Goal: Transaction & Acquisition: Purchase product/service

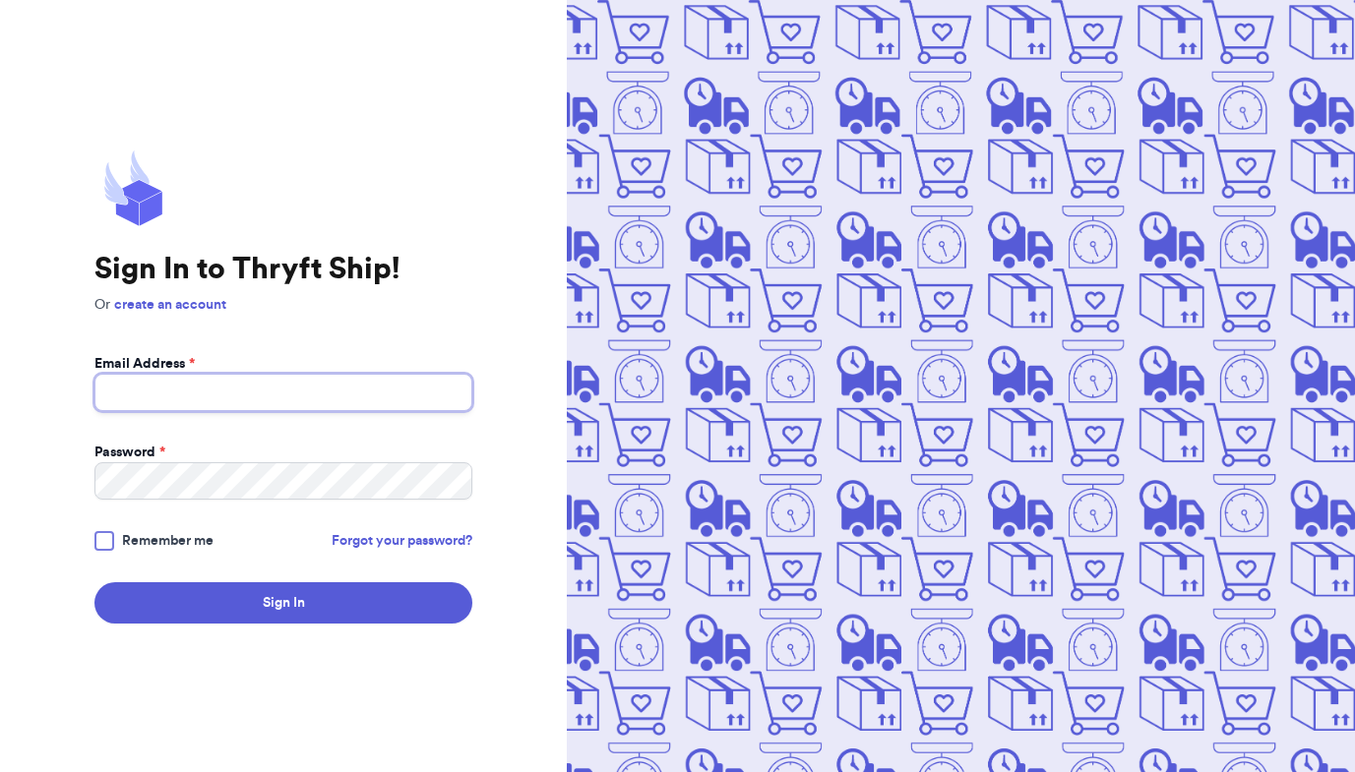
type input "[EMAIL_ADDRESS][DOMAIN_NAME]"
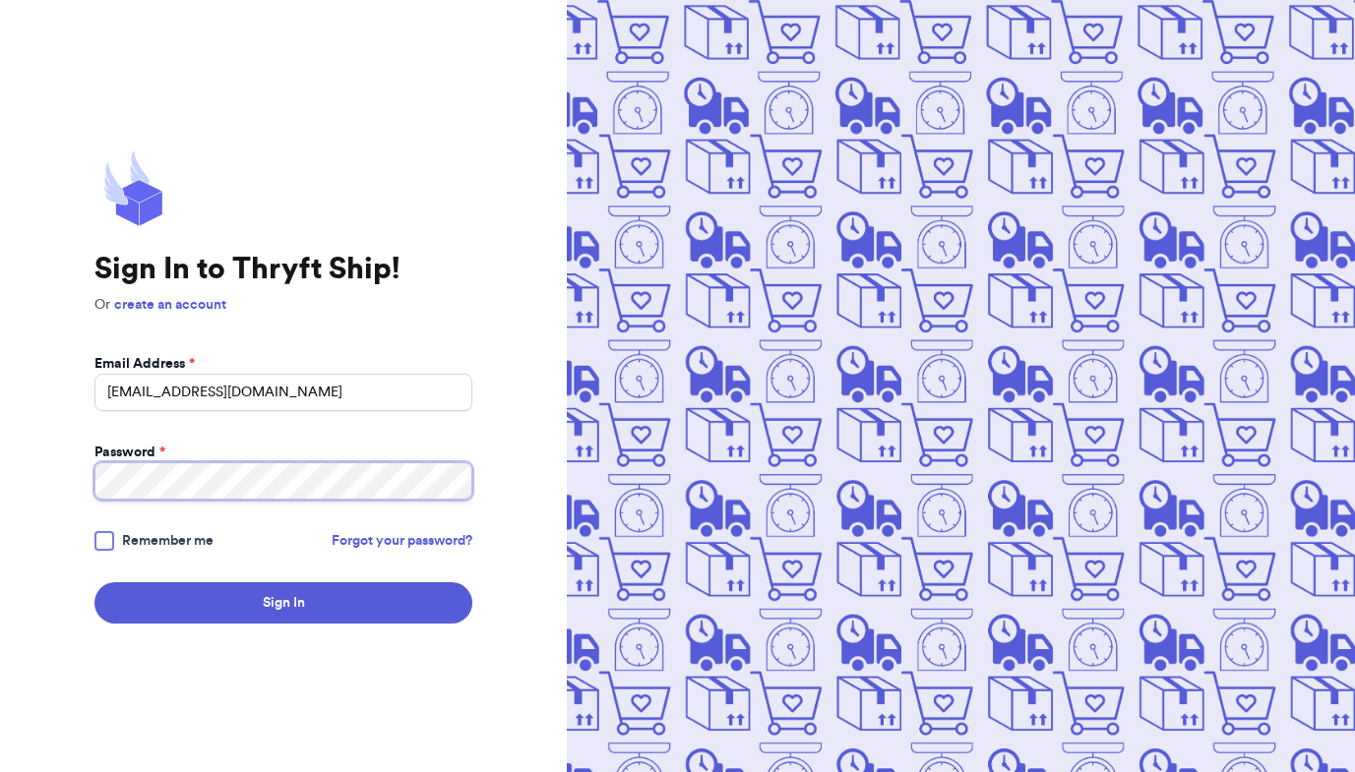
click at [283, 603] on button "Sign In" at bounding box center [283, 603] width 378 height 41
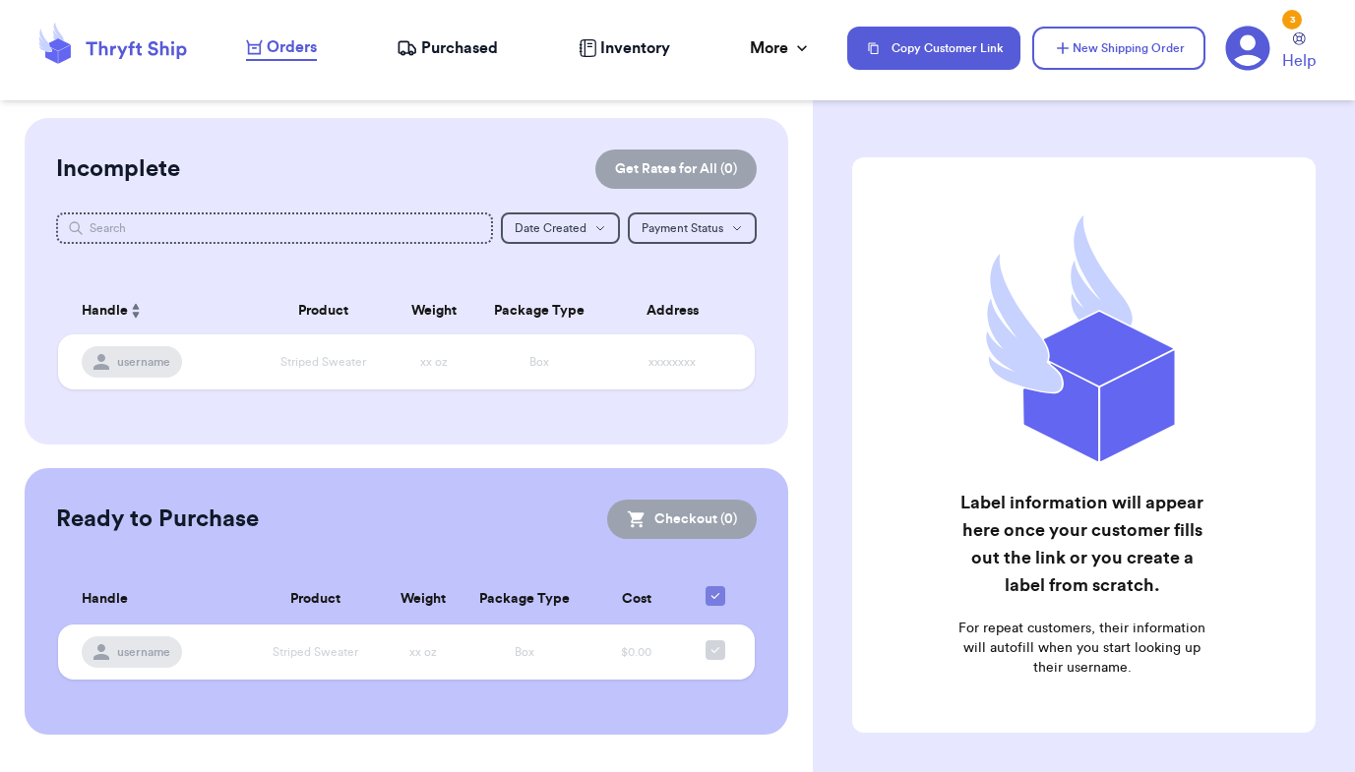
click at [1252, 55] on icon at bounding box center [1248, 49] width 44 height 44
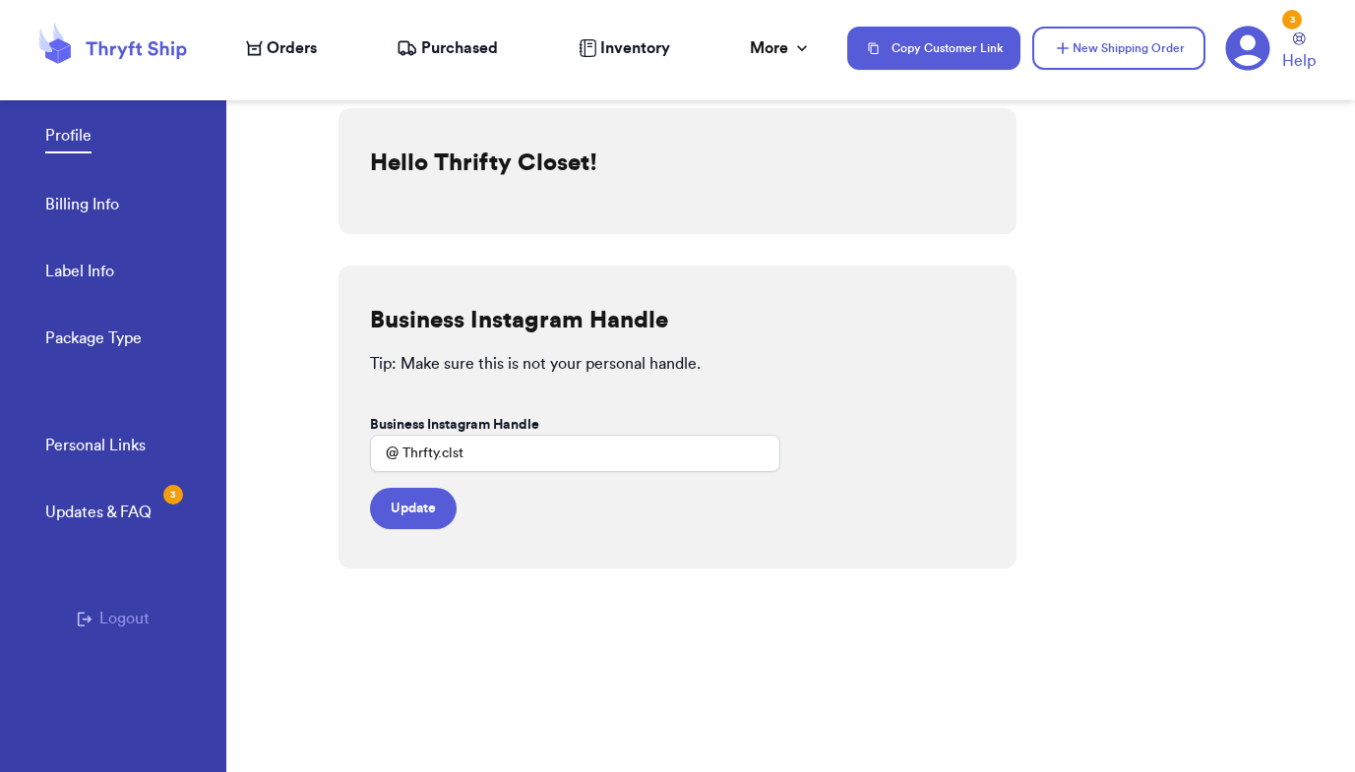
click at [58, 210] on link "Billing Info" at bounding box center [82, 207] width 74 height 28
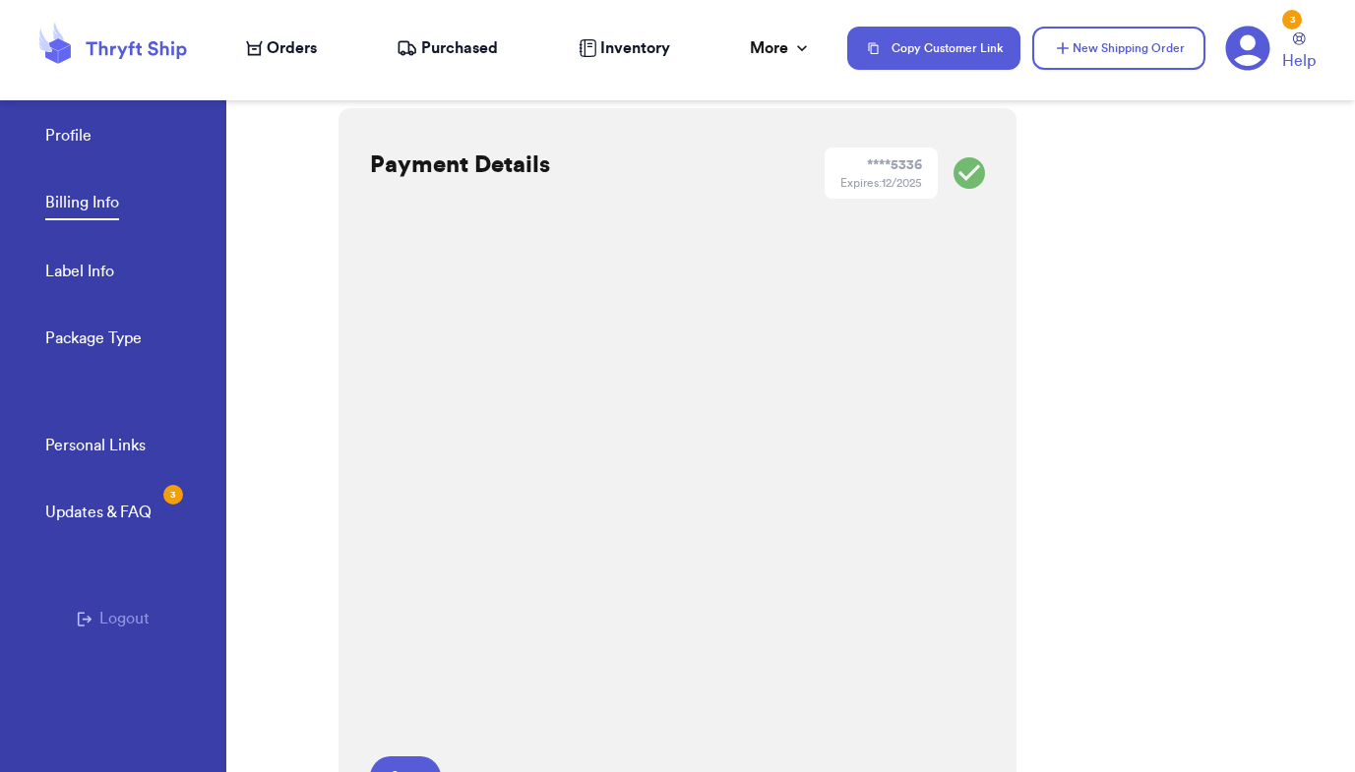
click at [69, 270] on link "Label Info" at bounding box center [79, 274] width 69 height 28
select select "TN"
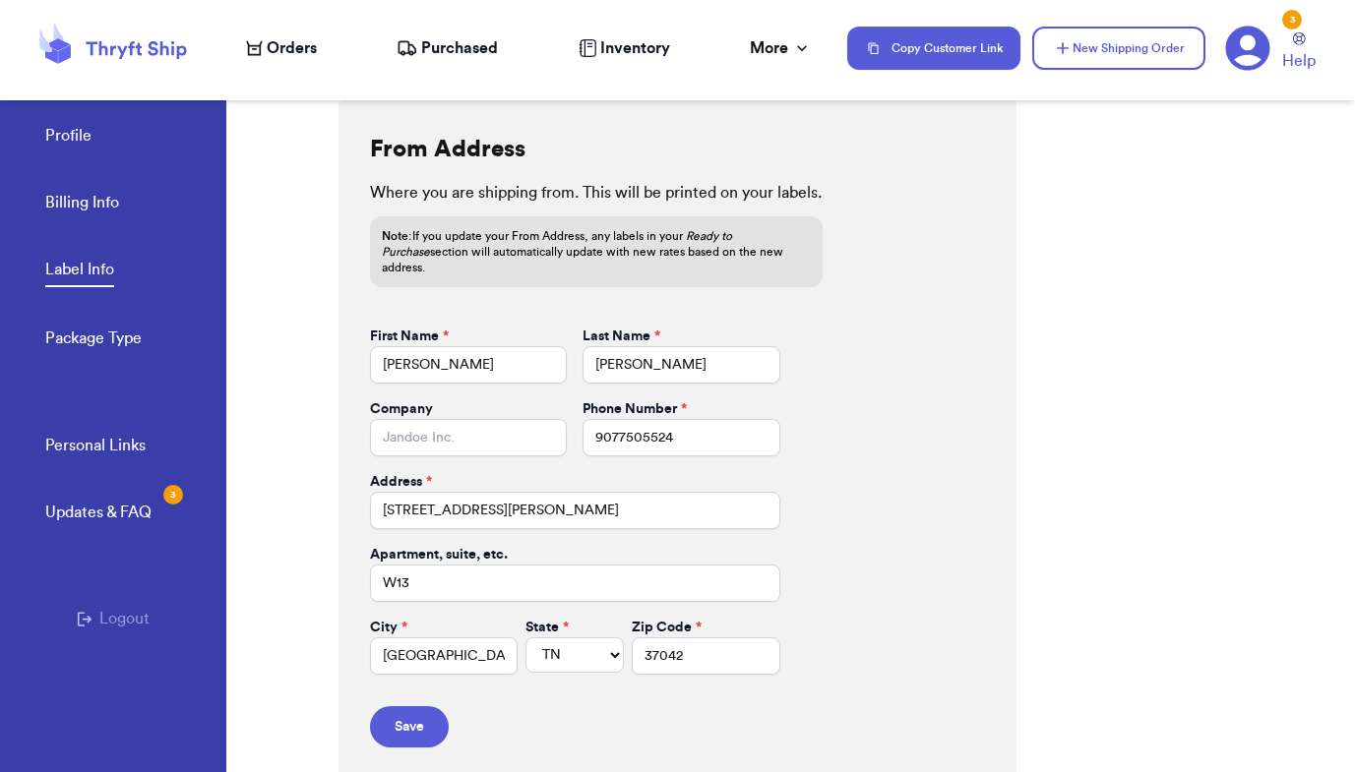
scroll to position [808, 0]
drag, startPoint x: 547, startPoint y: 497, endPoint x: 362, endPoint y: 490, distance: 185.1
type input "[STREET_ADDRESS][PERSON_NAME]"
type input "C"
type input "Fort [PERSON_NAME]"
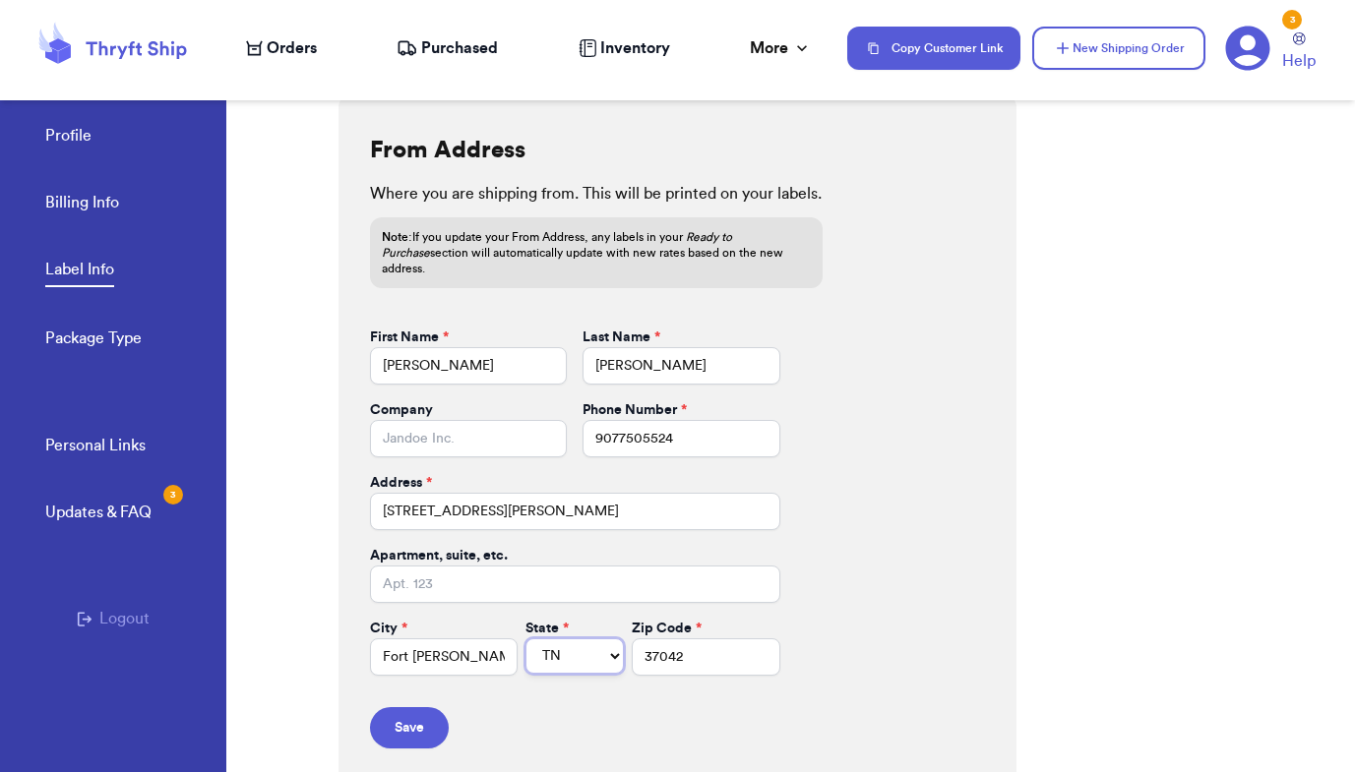
select select "KY"
type input "3"
type input "42223"
type input "O"
type input "[PERSON_NAME]"
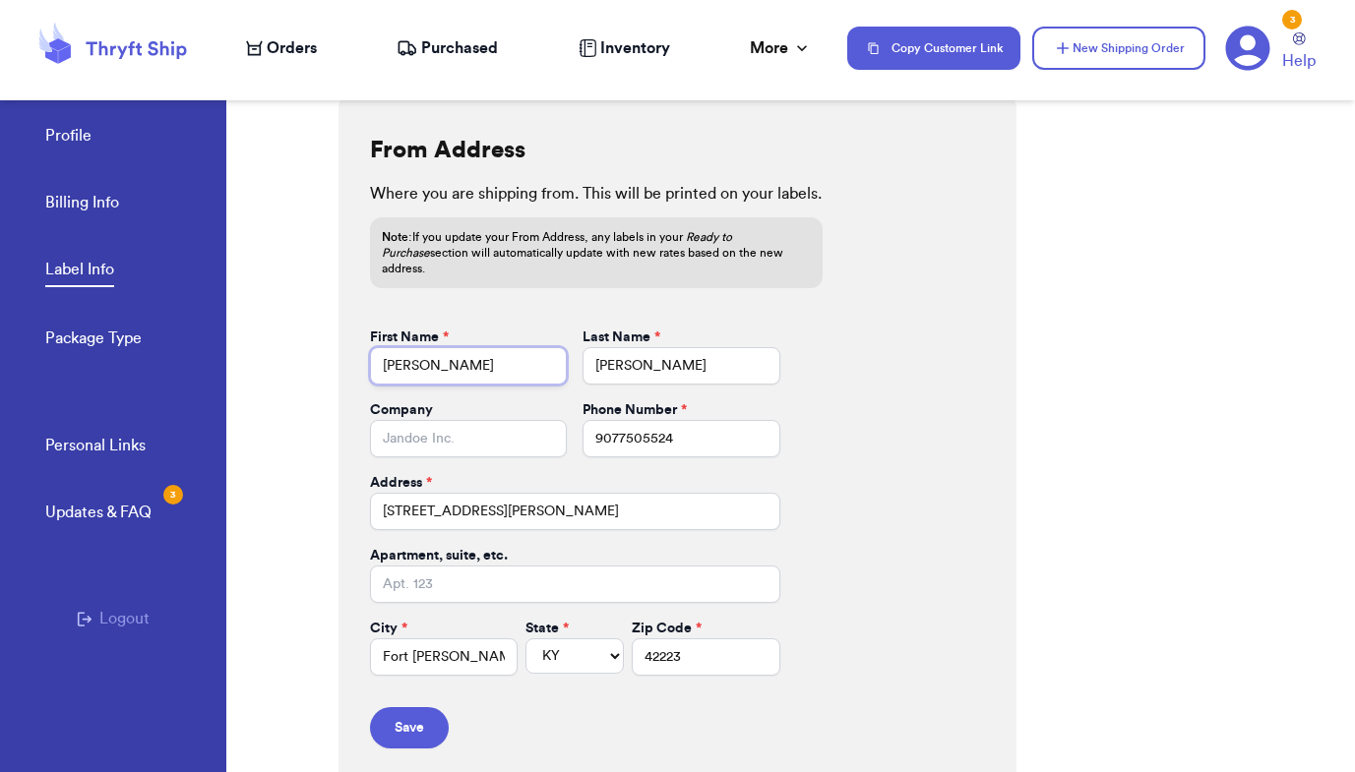
drag, startPoint x: 459, startPoint y: 346, endPoint x: 348, endPoint y: 348, distance: 110.2
type input "M"
type input "Levi & Milea"
click at [426, 715] on button "Save" at bounding box center [409, 728] width 79 height 41
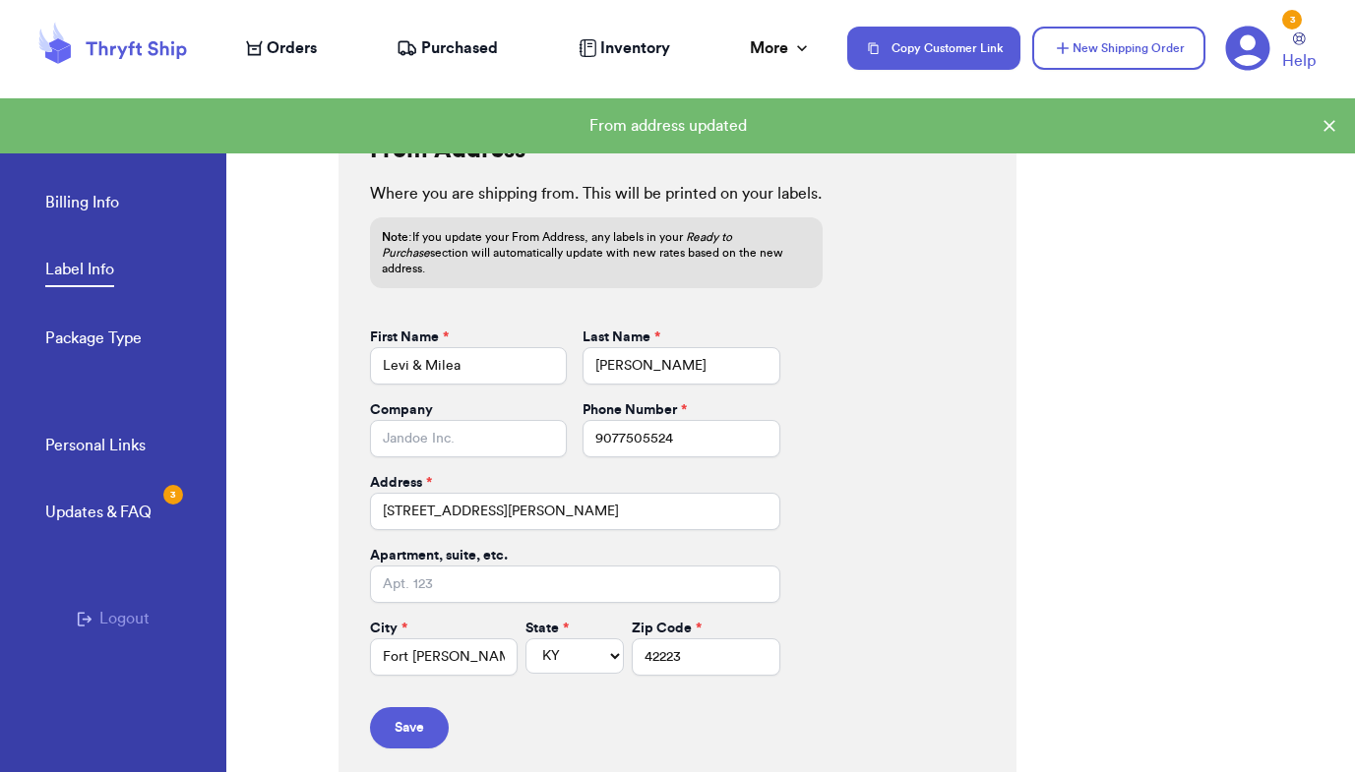
click at [95, 214] on link "Billing Info" at bounding box center [82, 205] width 74 height 28
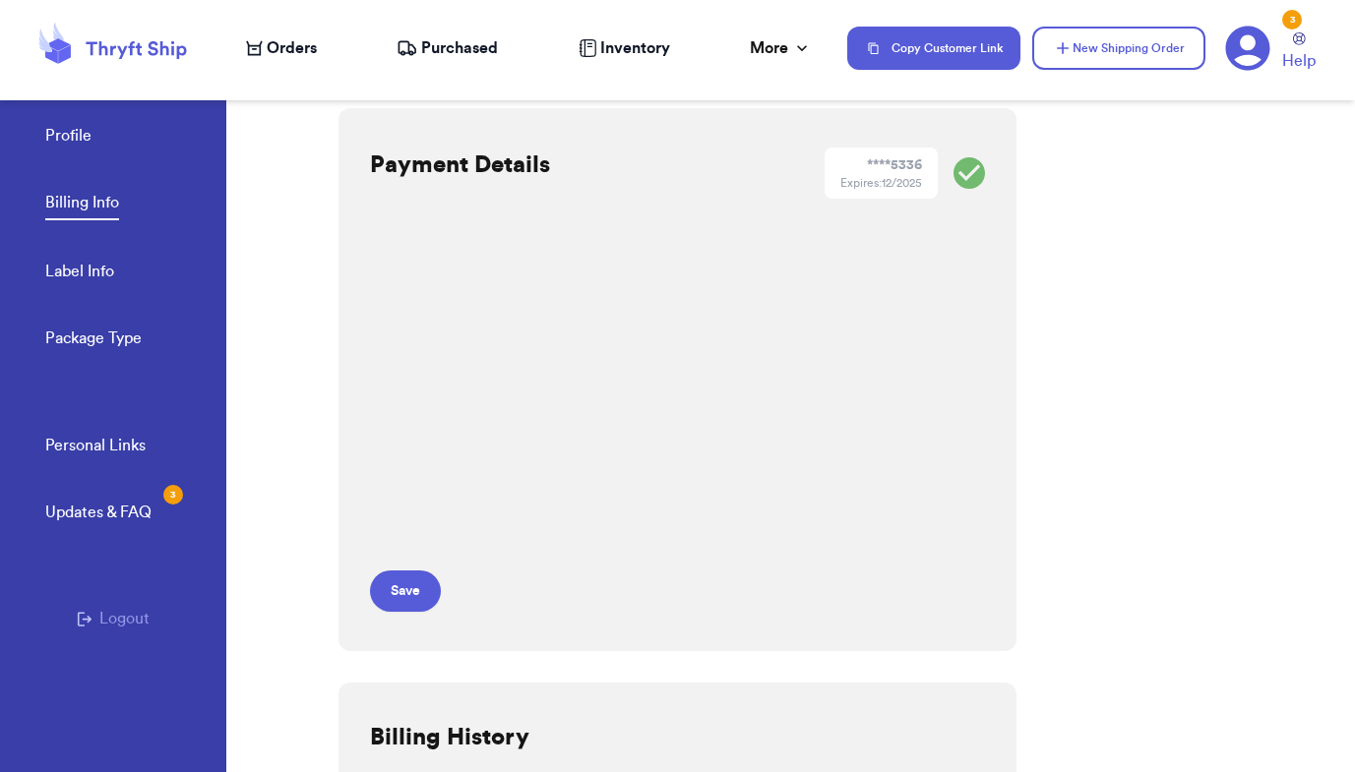
click at [455, 47] on span "Purchased" at bounding box center [459, 48] width 77 height 24
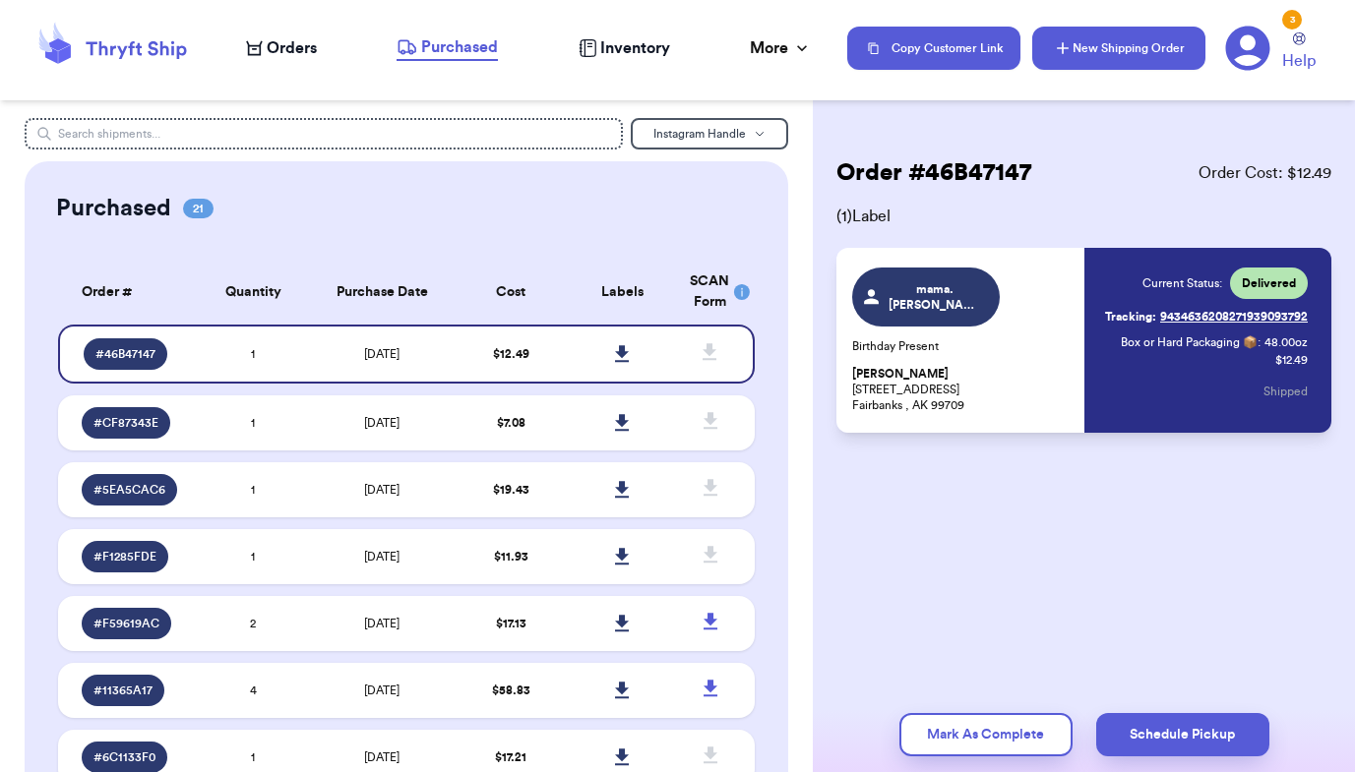
click at [1115, 51] on button "New Shipping Order" at bounding box center [1118, 48] width 173 height 43
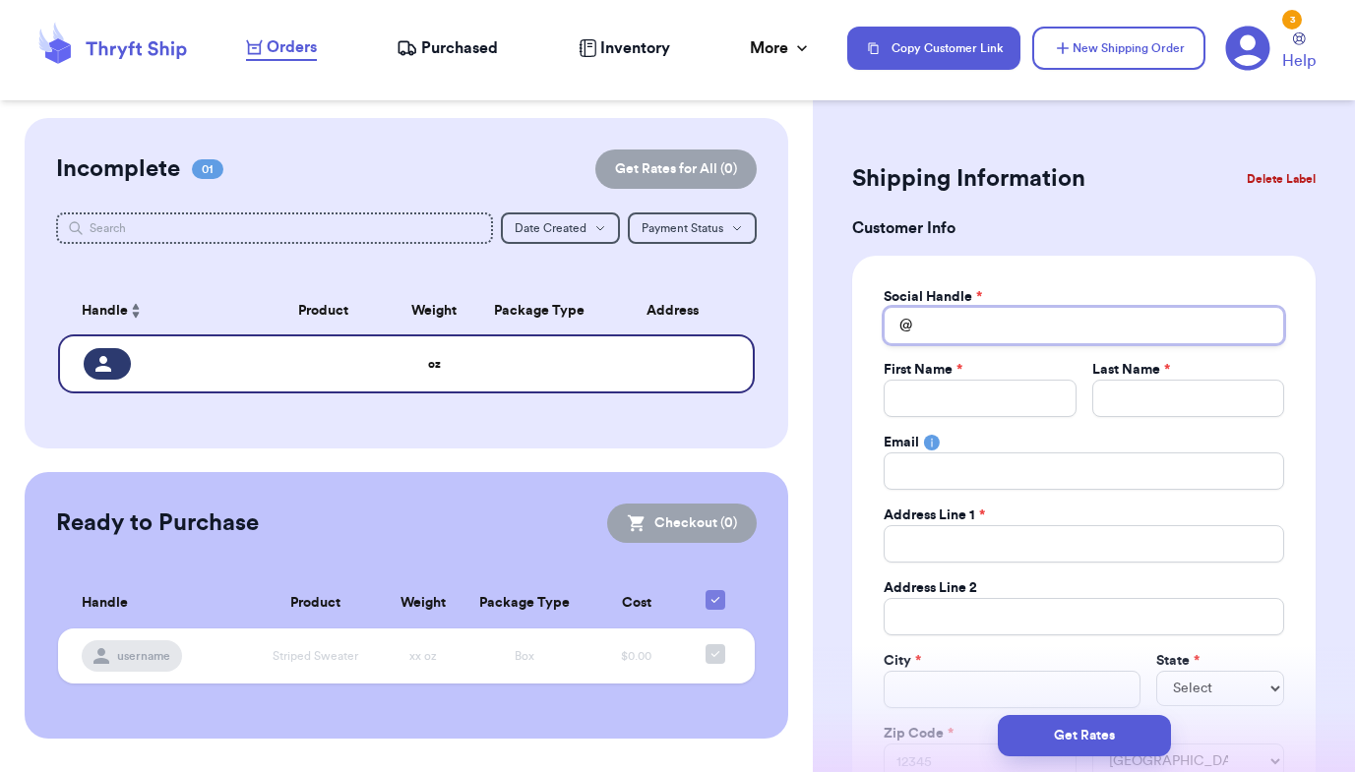
click at [954, 326] on input "Total Amount Paid" at bounding box center [1084, 325] width 400 height 37
type input "l"
type input "le"
type input "lev"
type input "levi"
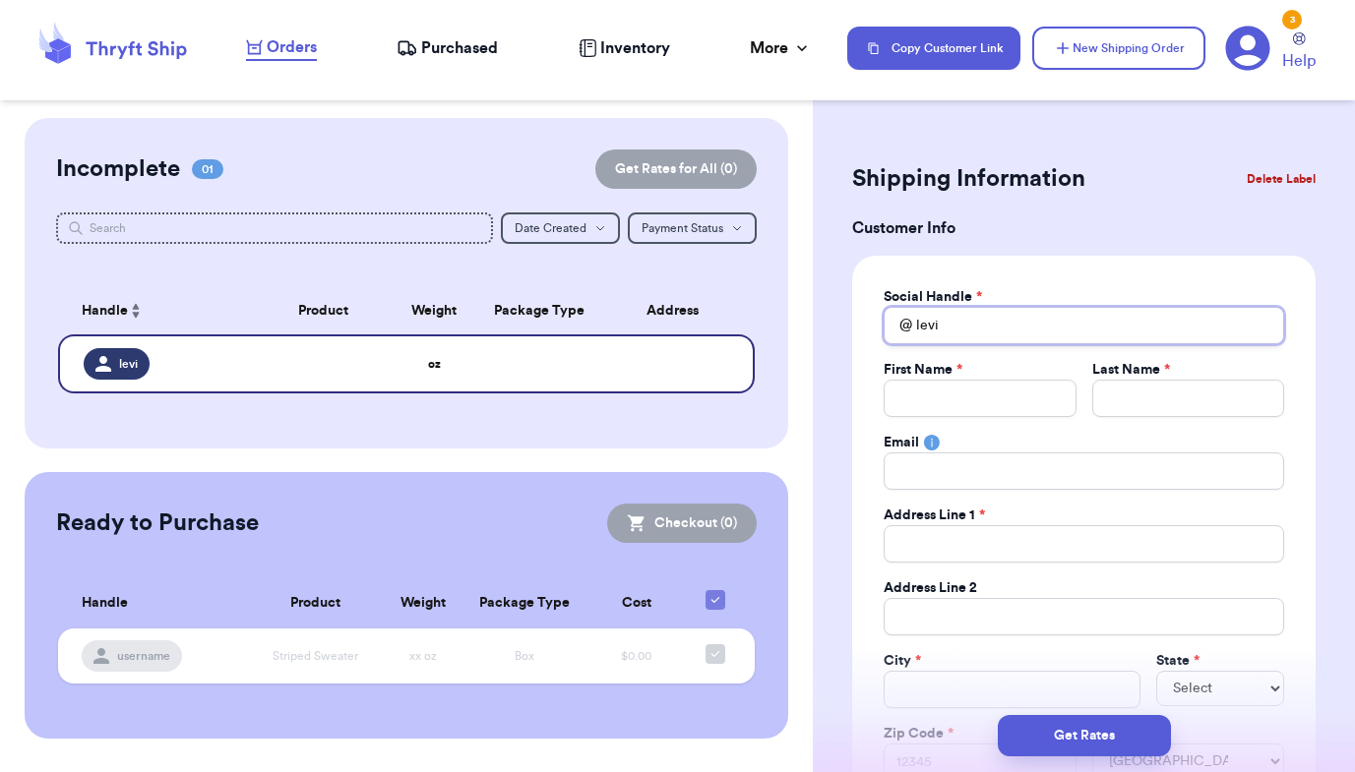
type input "Levi."
type input "Levi.y"
type input "Levi.yo"
type input "Levi.yo1"
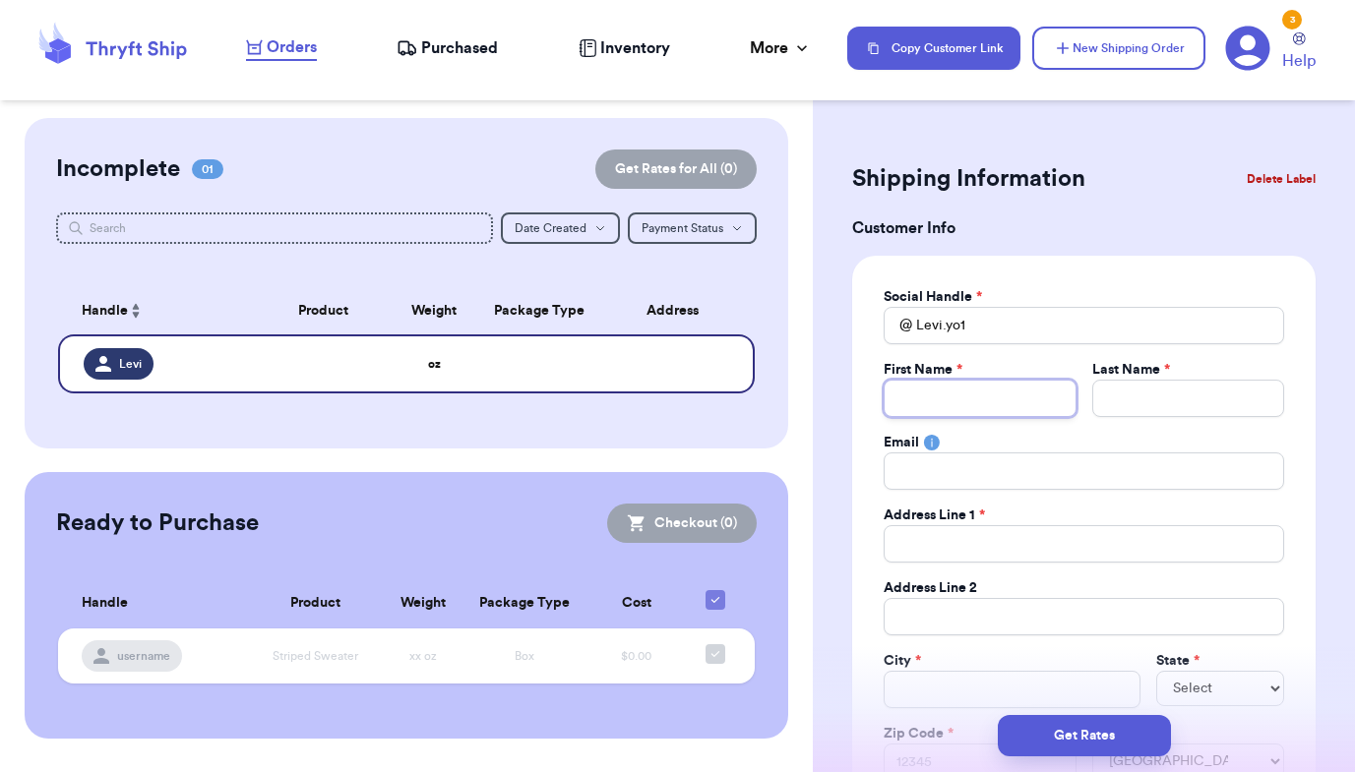
type input "A"
type input "Ay"
type input "Ayl"
type input "Ayla"
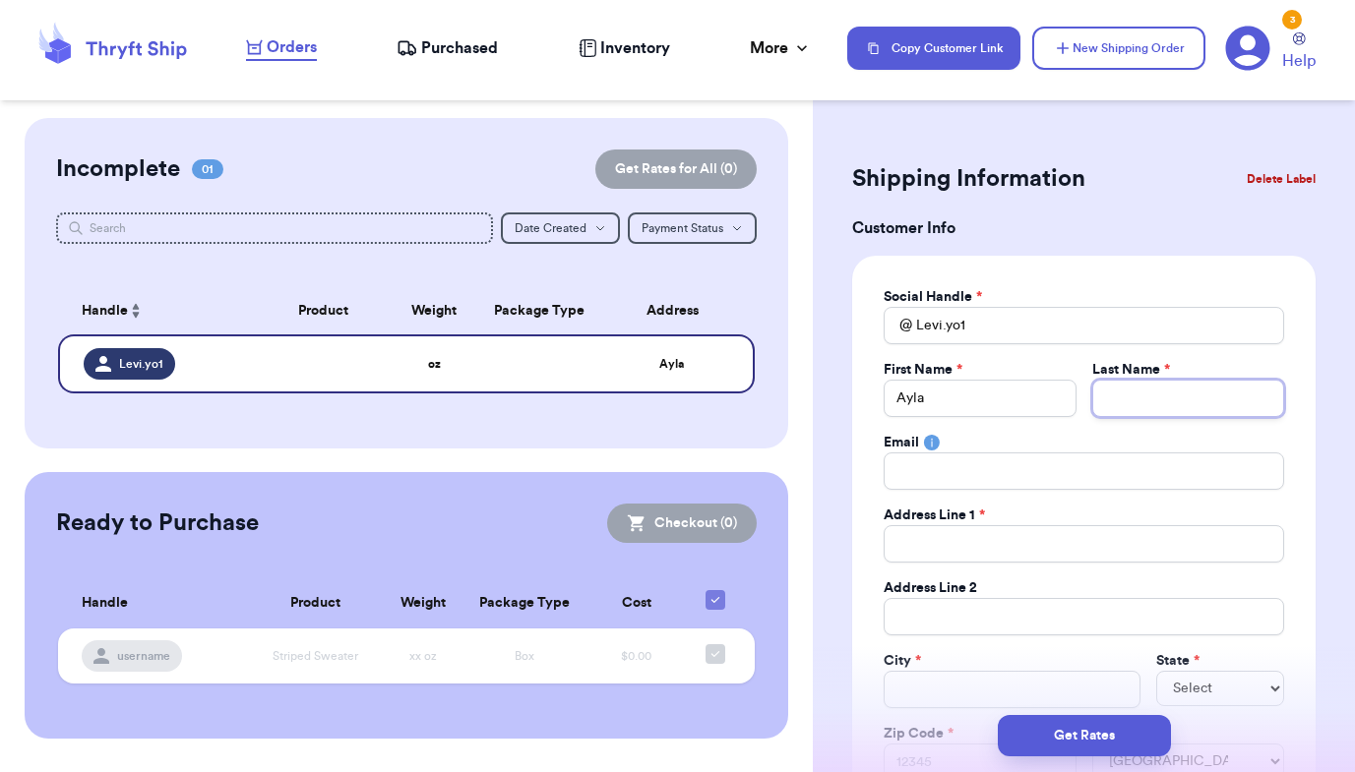
type input "G"
type input "Gr"
type input "Gre"
type input "Gree"
type input "Green"
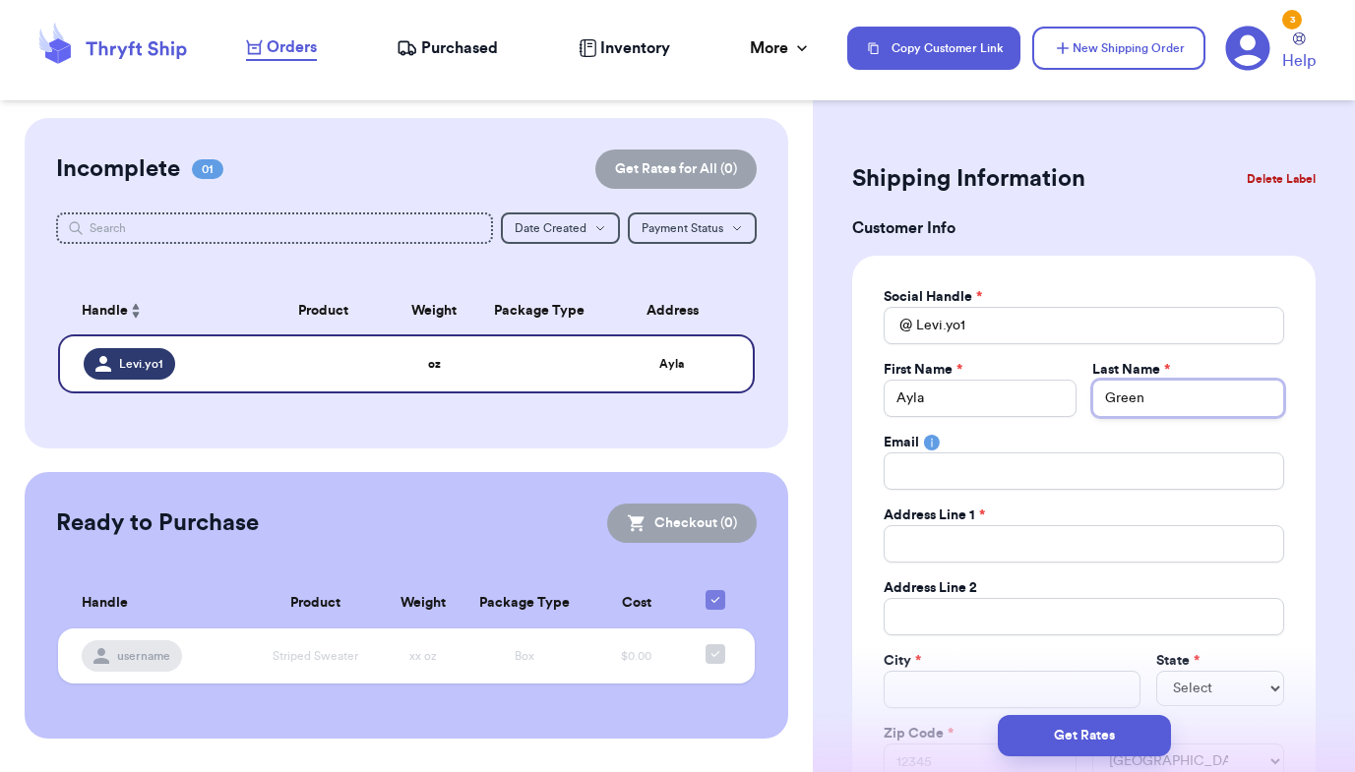
type input "[PERSON_NAME]"
type input "s"
type input "sl"
type input "sle"
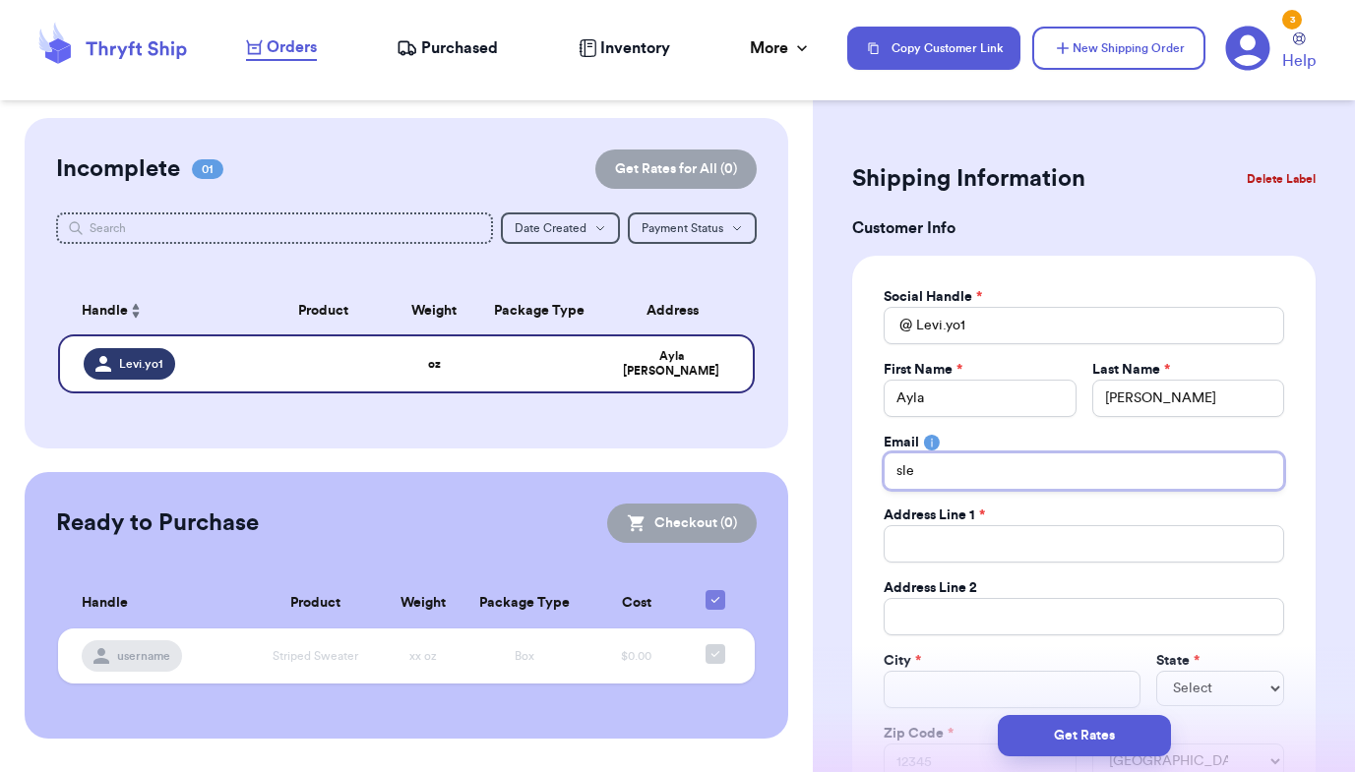
type input "slev"
type input "slevi"
type input "slevi8"
type input "slevi87"
type input "slevi870"
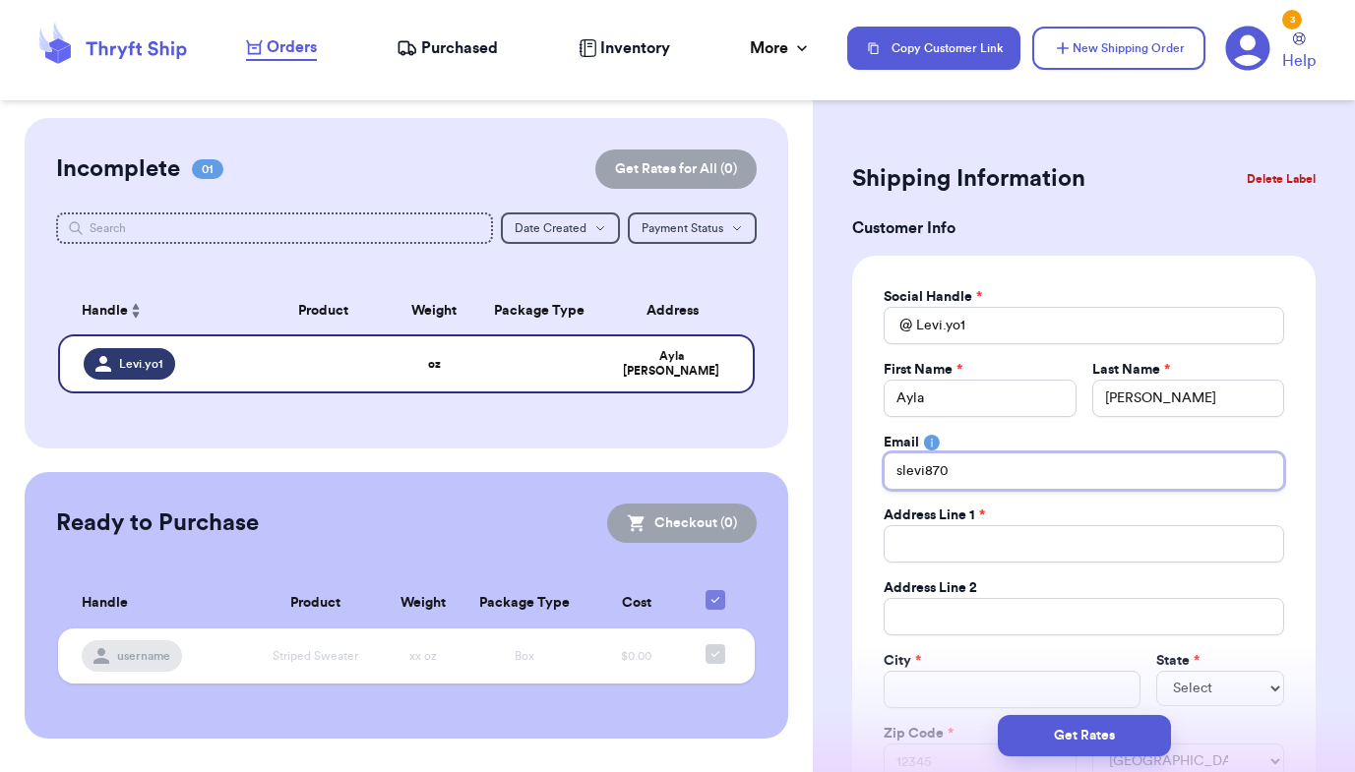
type input "slevi8701"
type input "slevi8701@"
type input "slevi8701@g"
type input "slevi8701@gm"
type input "slevi8701@gma"
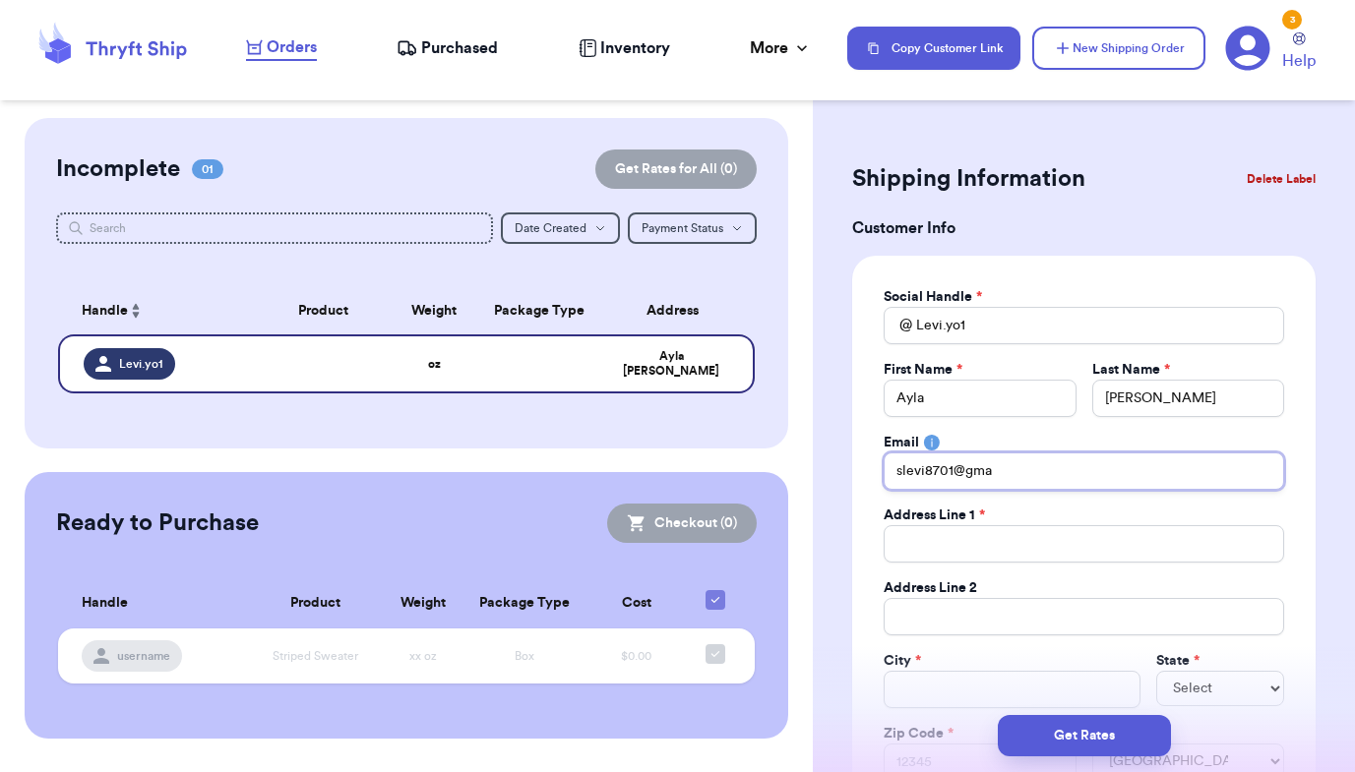
type input "slevi8701@gmai"
type input "[EMAIL_ADDRESS]"
type input "[EMAIL_ADDRESS]."
type input "slevi8701@gmail.c"
type input "[EMAIL_ADDRESS][DOMAIN_NAME]"
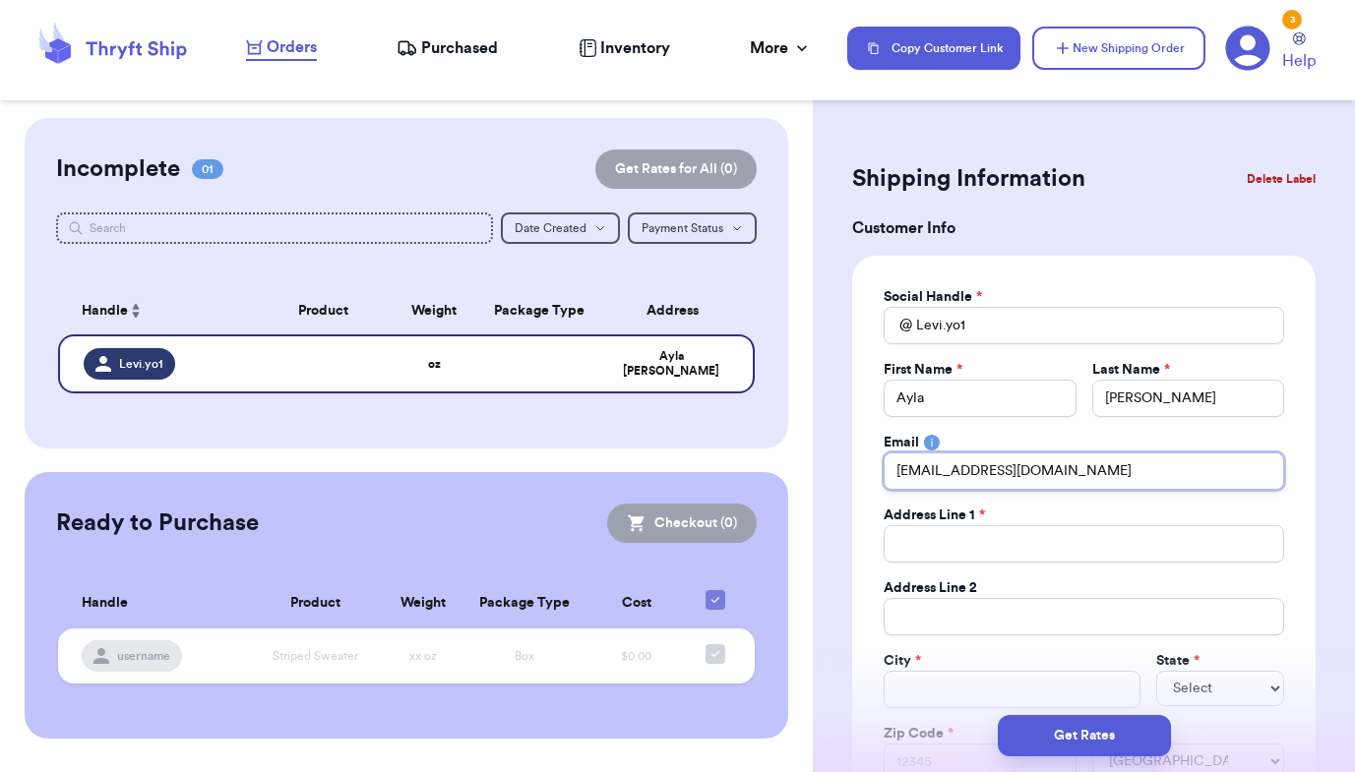
type input "[EMAIL_ADDRESS][DOMAIN_NAME]"
type input "4"
type input "48"
type input "487"
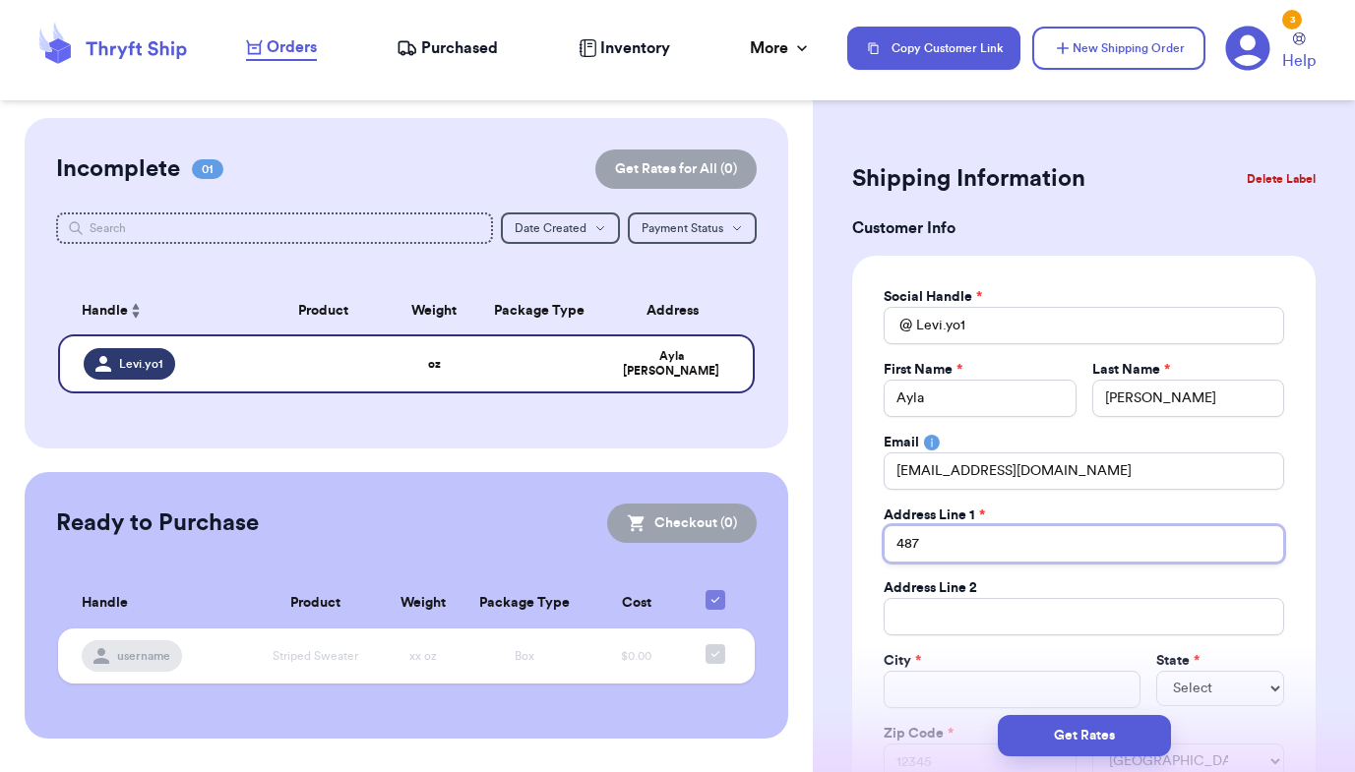
type input "4877"
type input "4877 T"
type input "4877 Tr"
type input "4877 Tru"
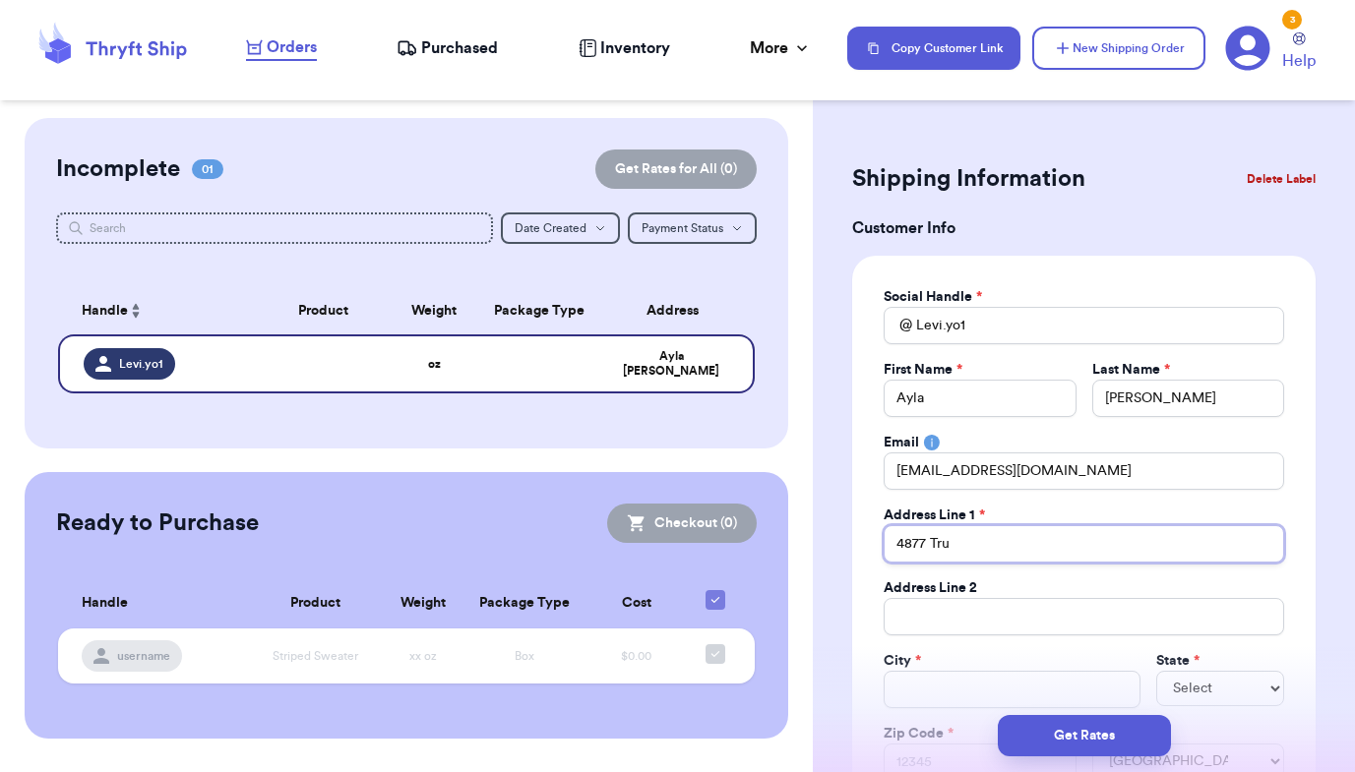
type input "4877 Trus"
type input "4877 Trusc"
type input "4877 Trusco"
type input "4877 Truscot"
type input "4877 [PERSON_NAME]"
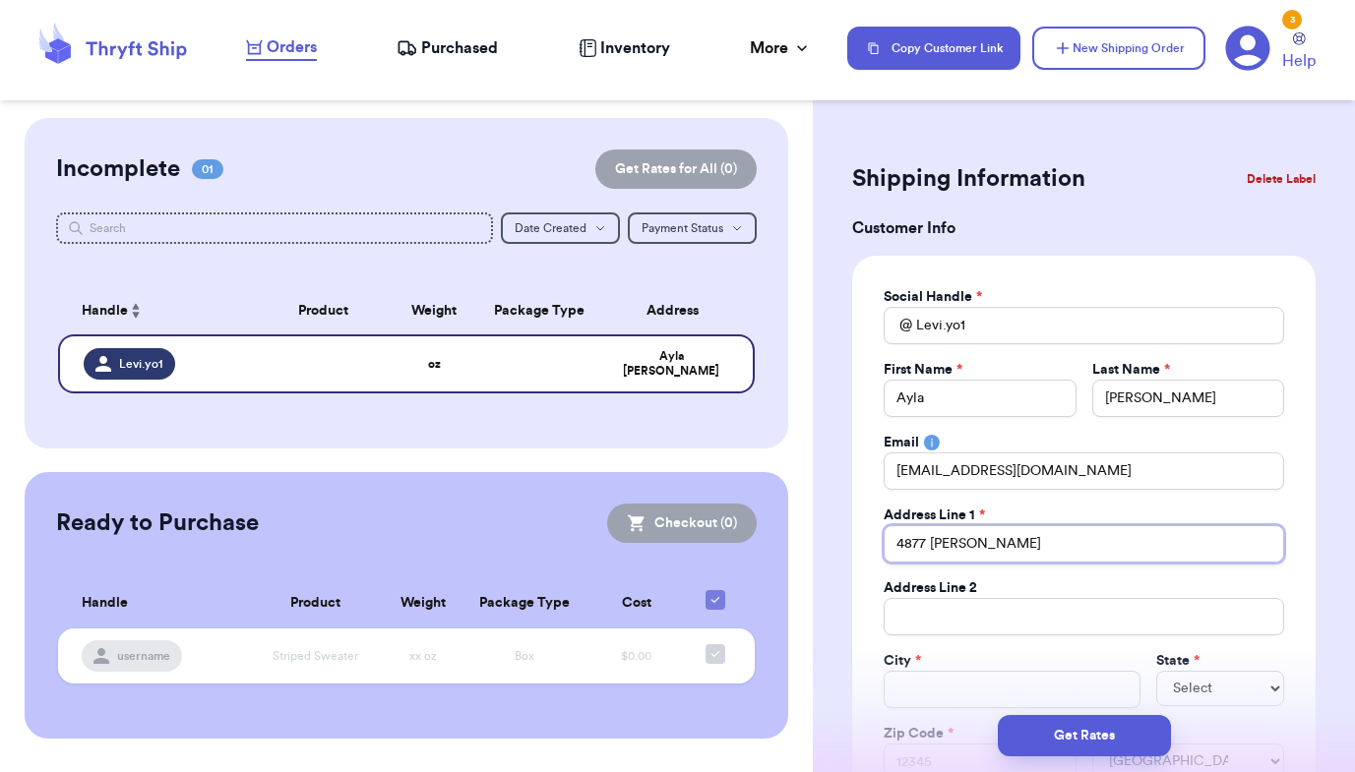
type input "4877 [PERSON_NAME]"
type input "4877 [PERSON_NAME] R"
type input "4877 [PERSON_NAME]"
type input "4877 [PERSON_NAME] [PERSON_NAME]"
type input "[STREET_ADDRESS][PERSON_NAME]"
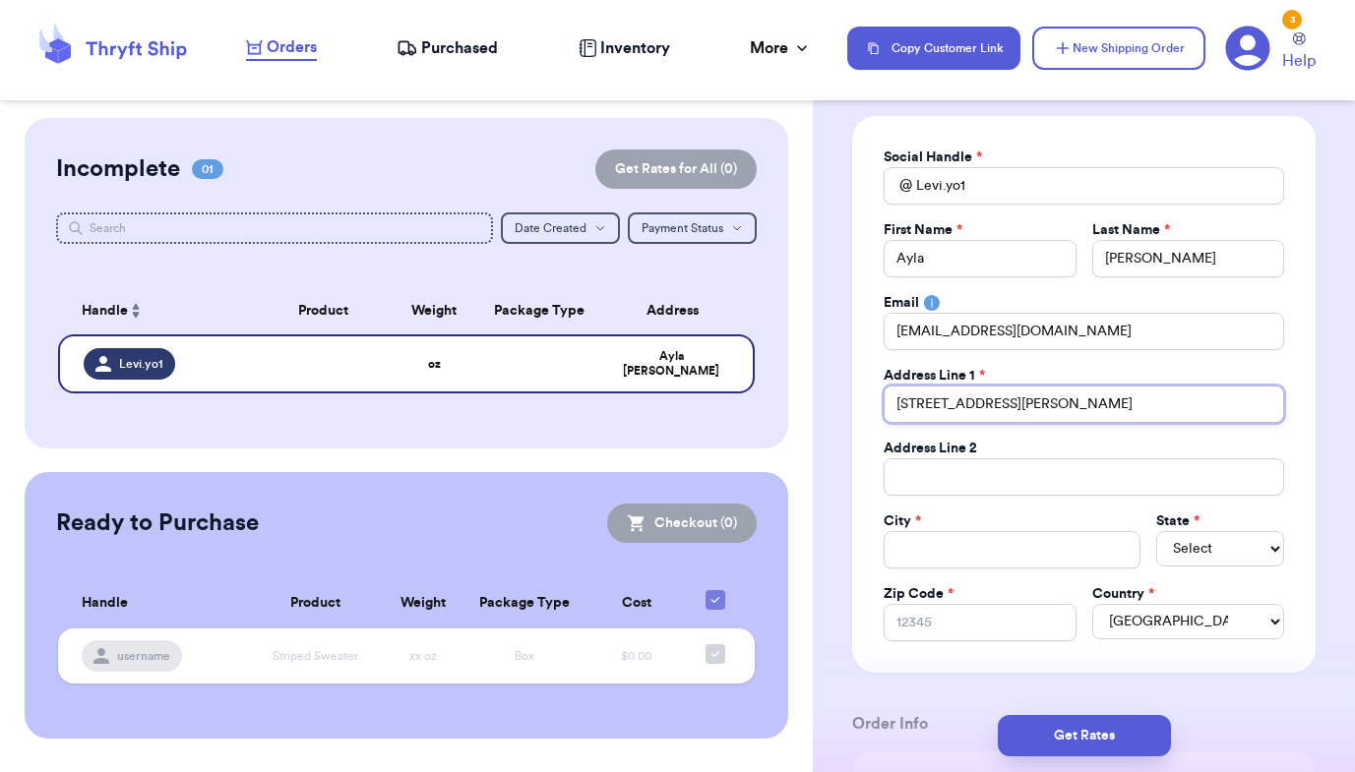
scroll to position [141, 0]
type input "[STREET_ADDRESS][PERSON_NAME]"
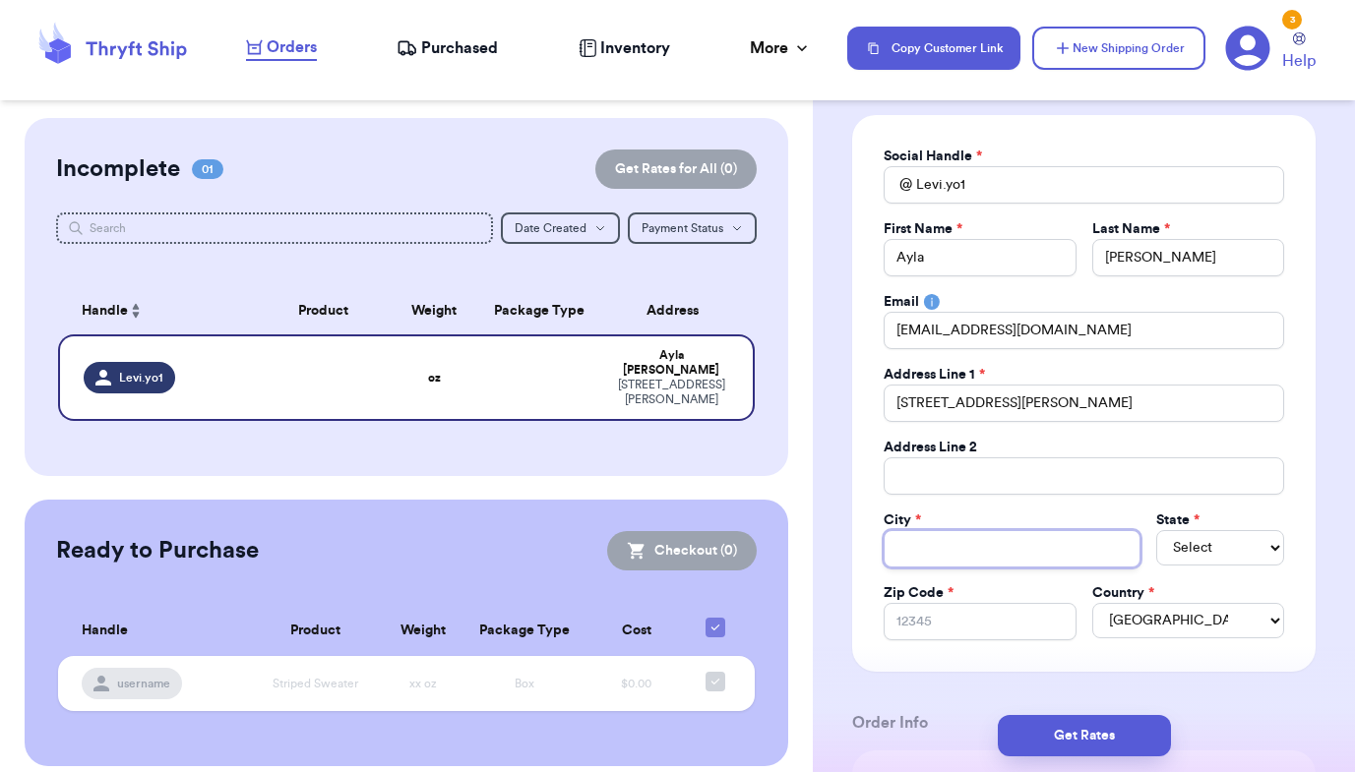
type input "C"
type input "Co"
type input "Col"
type input "Colo"
type input "Color"
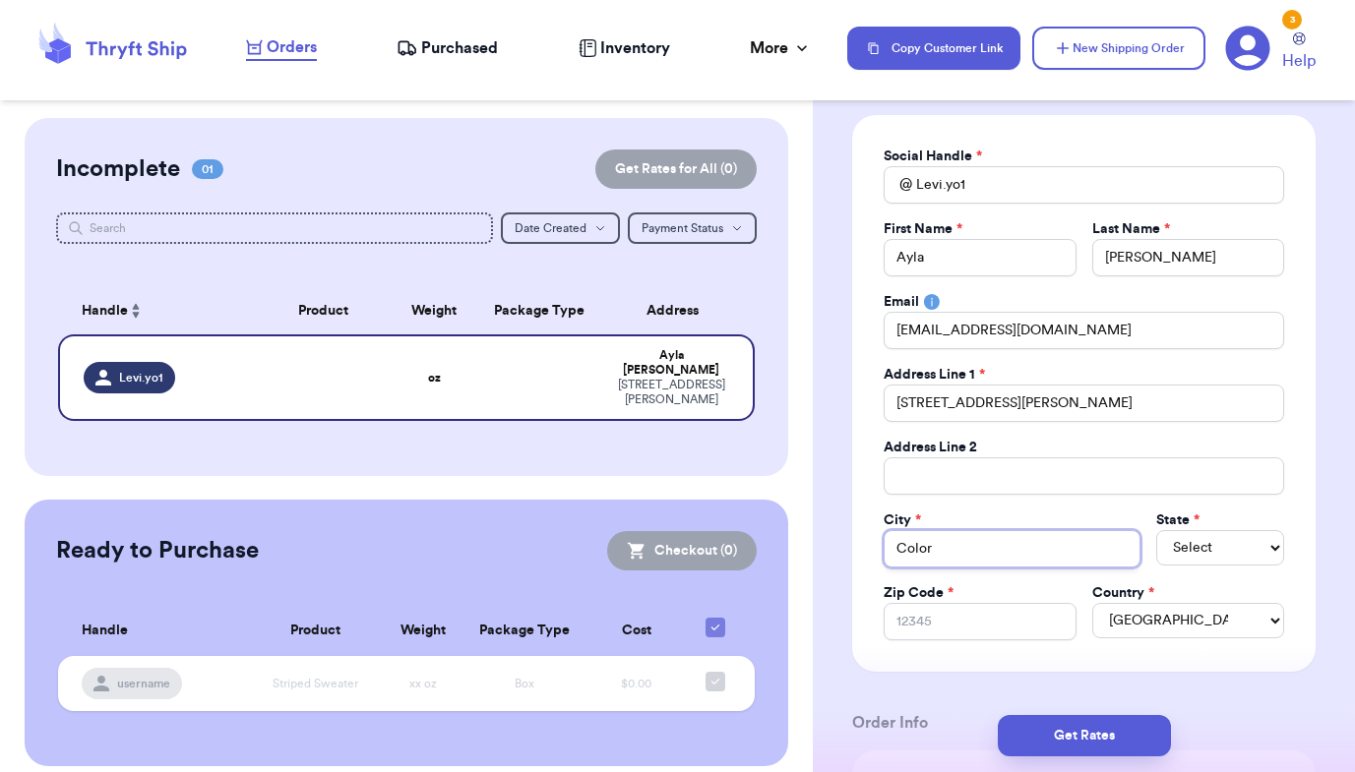
type input "Colora"
type input "Colorad"
type input "[US_STATE]"
type input "[US_STATE] S"
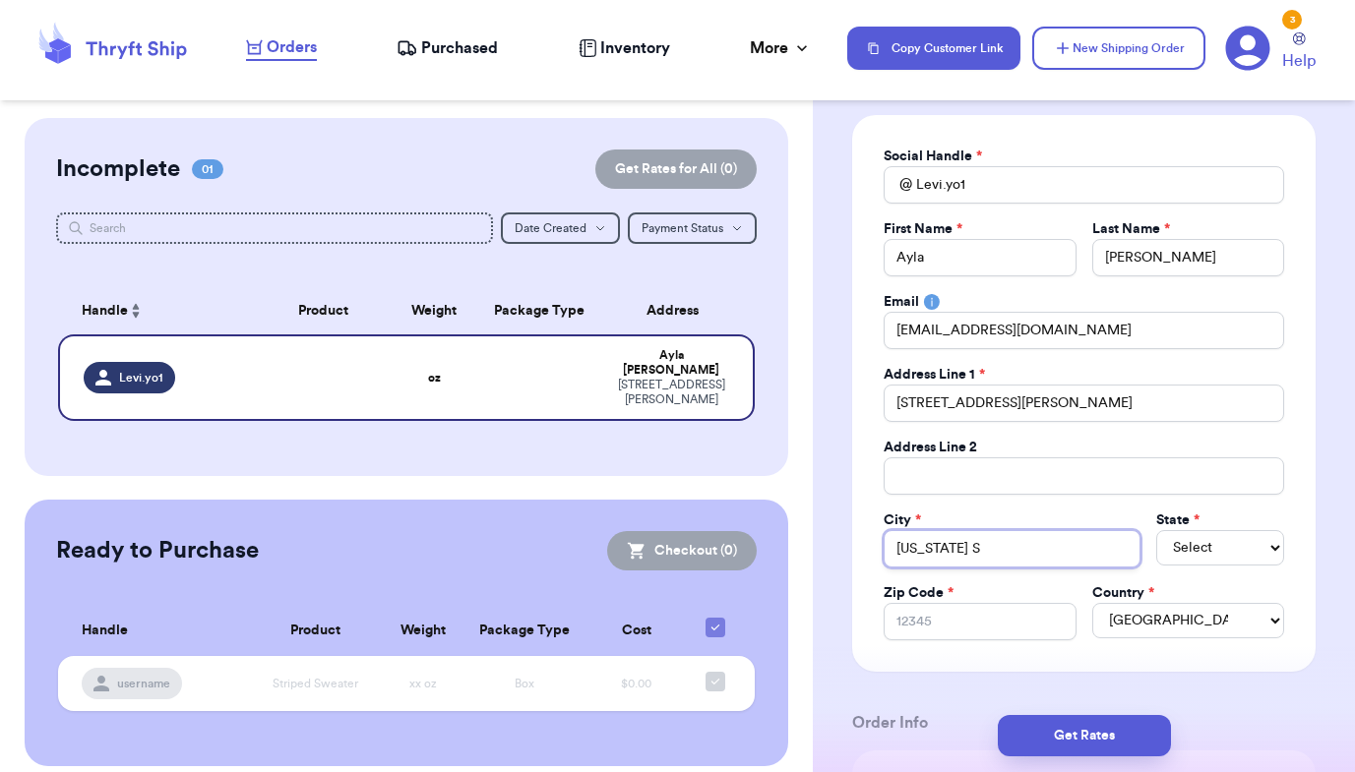
type input "[US_STATE] Sp"
type input "[US_STATE] Spr"
type input "[US_STATE] Spre"
type input "[US_STATE] Sprei"
type input "[US_STATE] Spre"
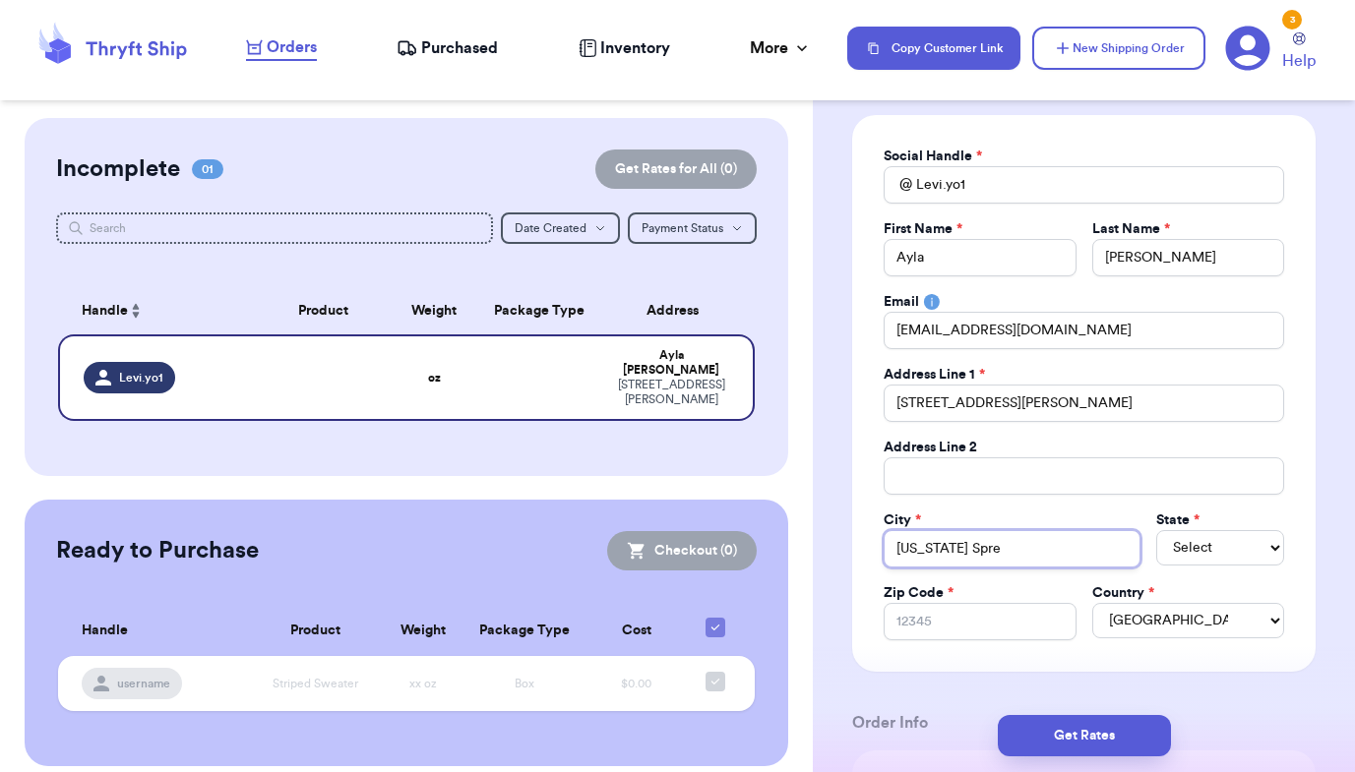
type input "[US_STATE] Spr"
type input "[US_STATE] Spri"
type input "[US_STATE] Sprin"
type input "[US_STATE] Spring"
type input "[US_STATE][GEOGRAPHIC_DATA]"
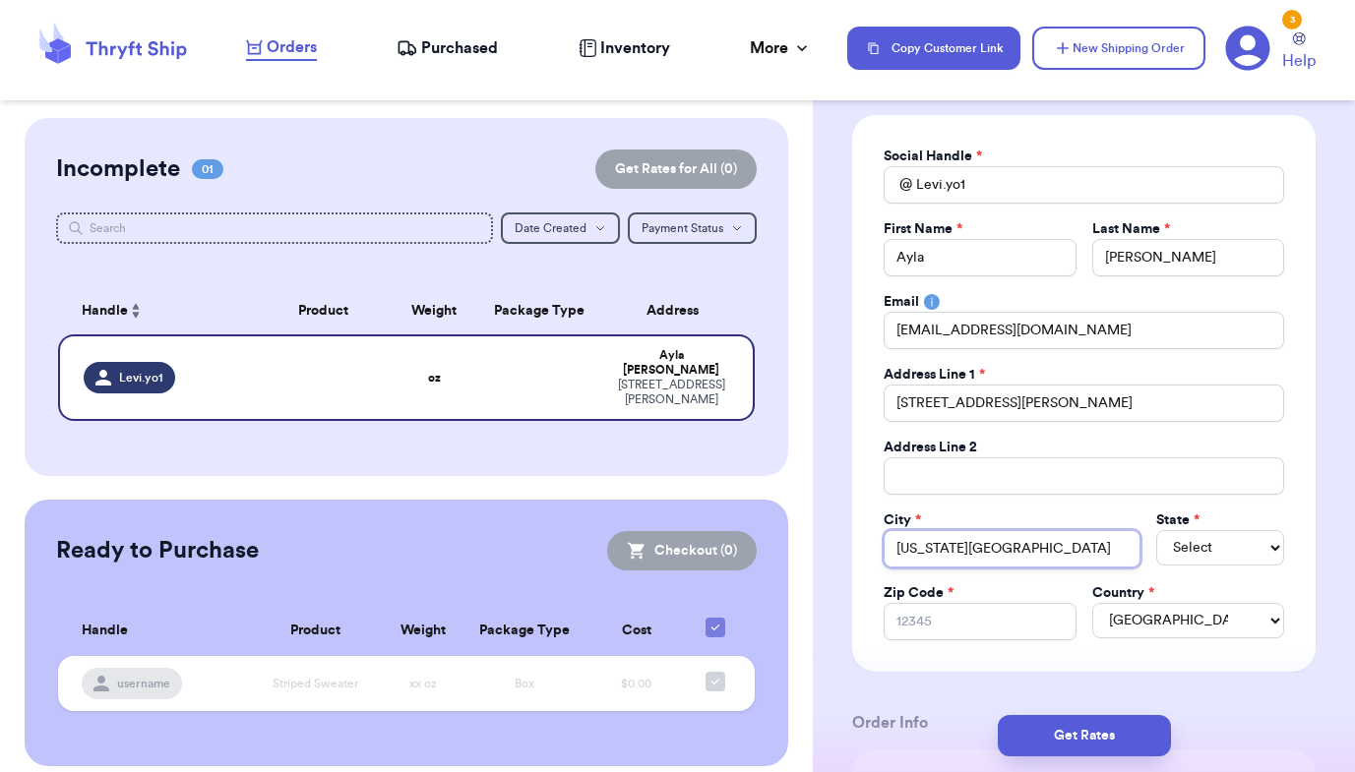
type input "[US_STATE][GEOGRAPHIC_DATA]"
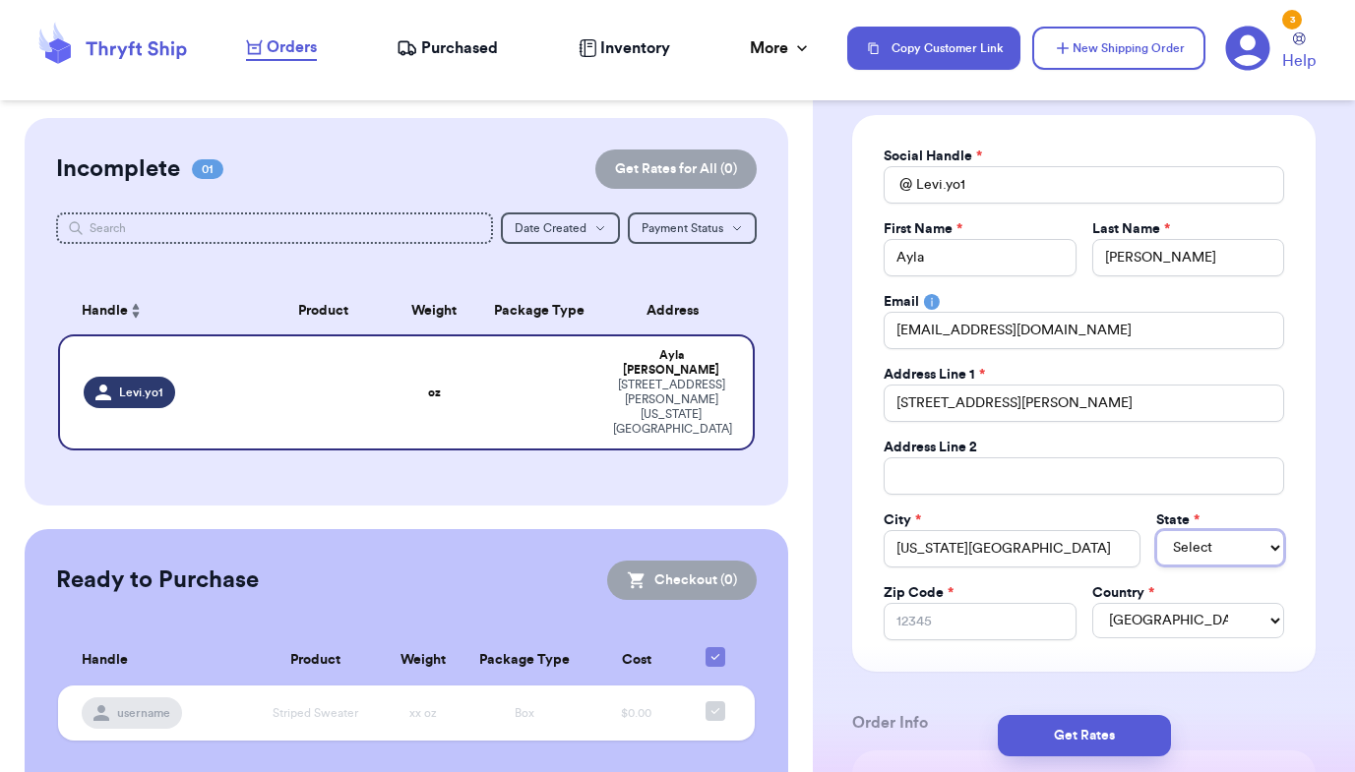
select select "CO"
type input "8"
type input "80"
type input "809"
type input "8092"
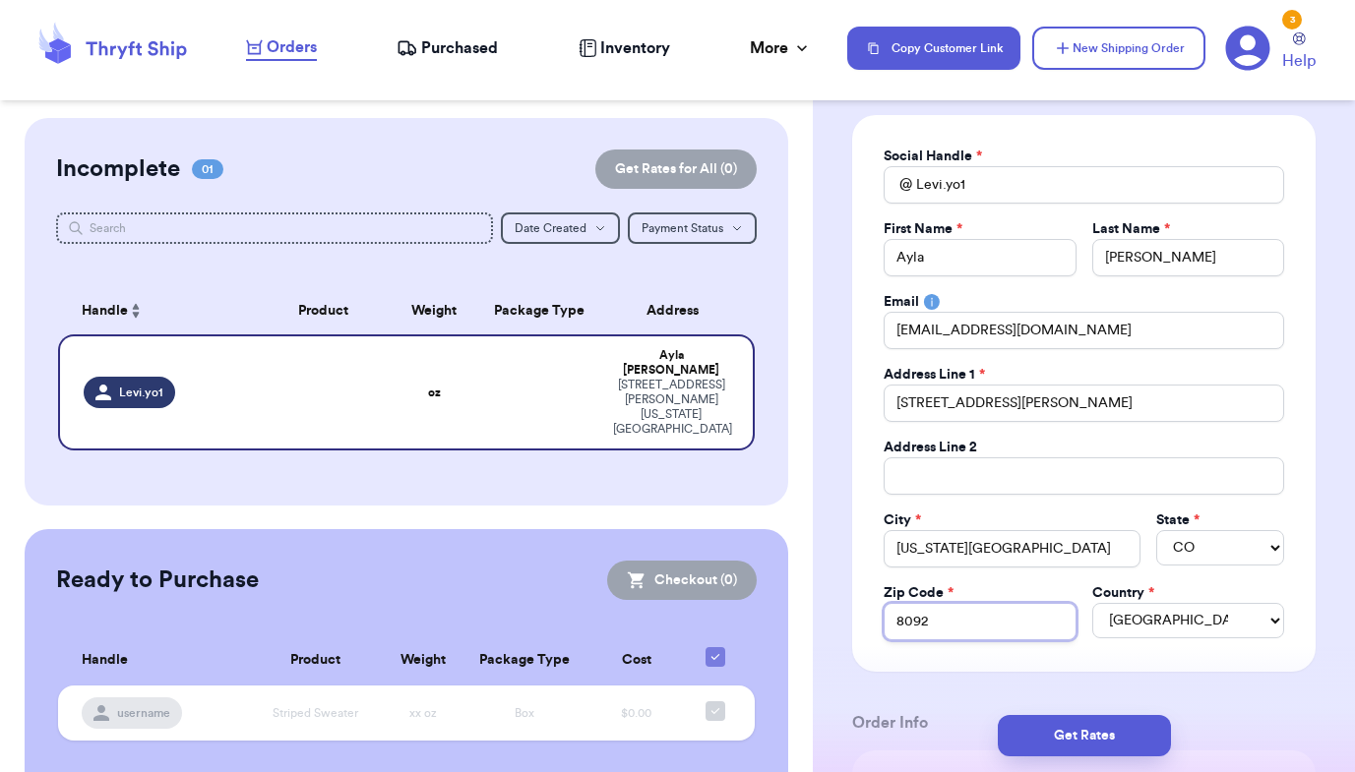
type input "80925"
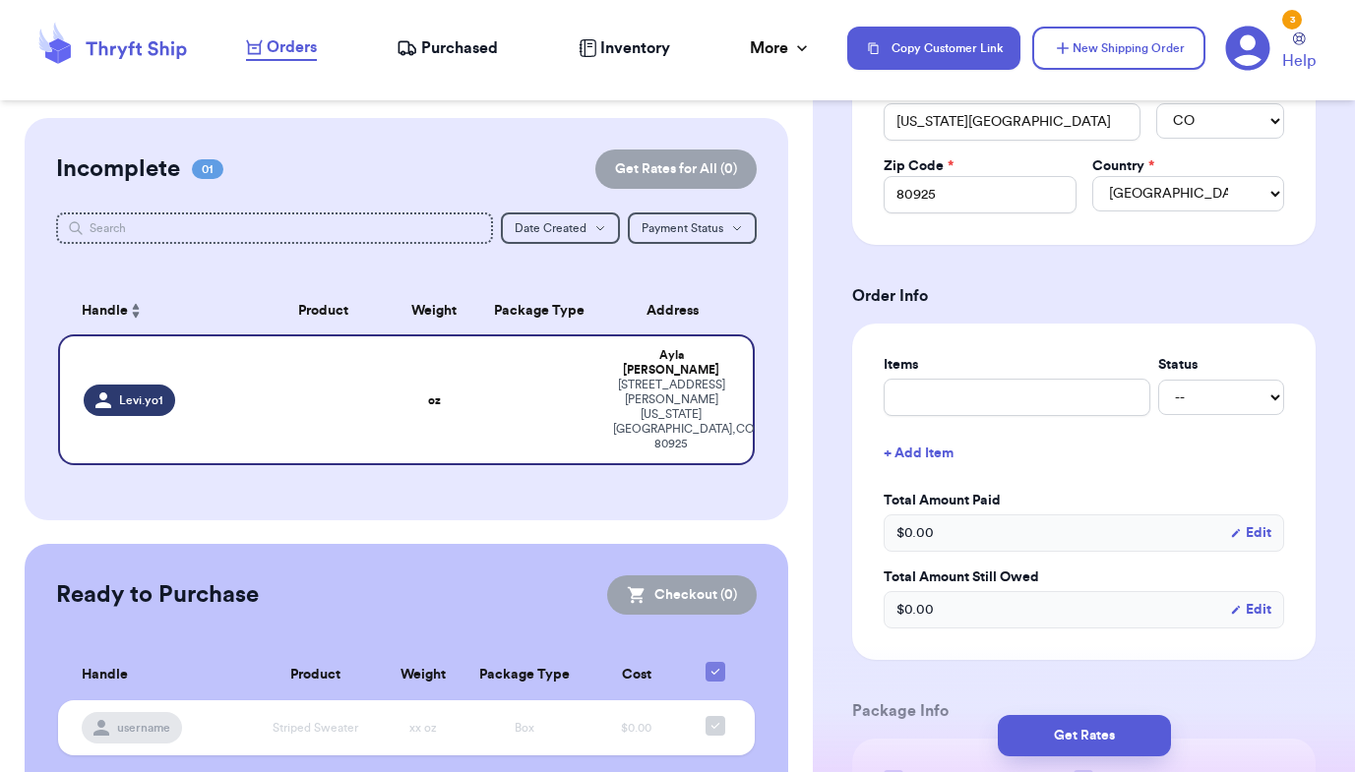
scroll to position [575, 0]
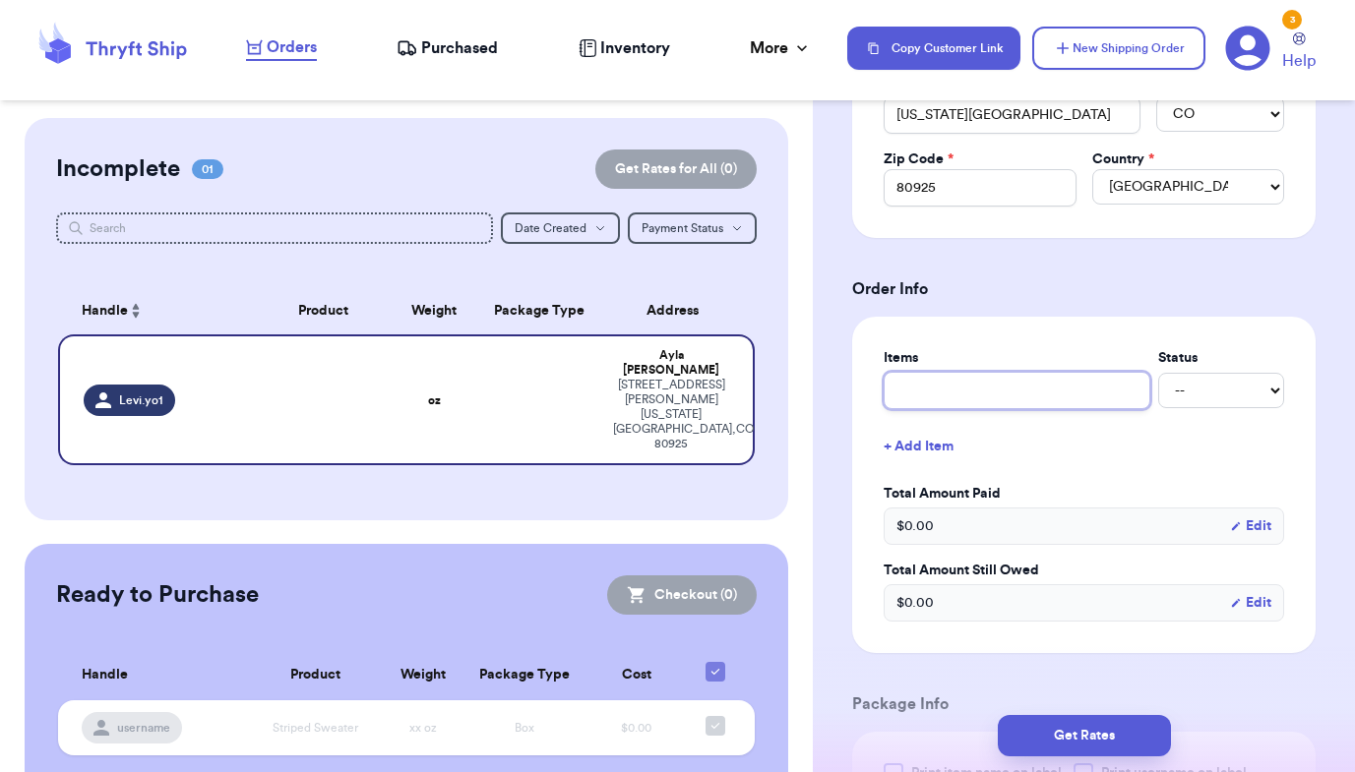
type input "B"
type input "Bo"
type input "Boo"
type input "Boo B"
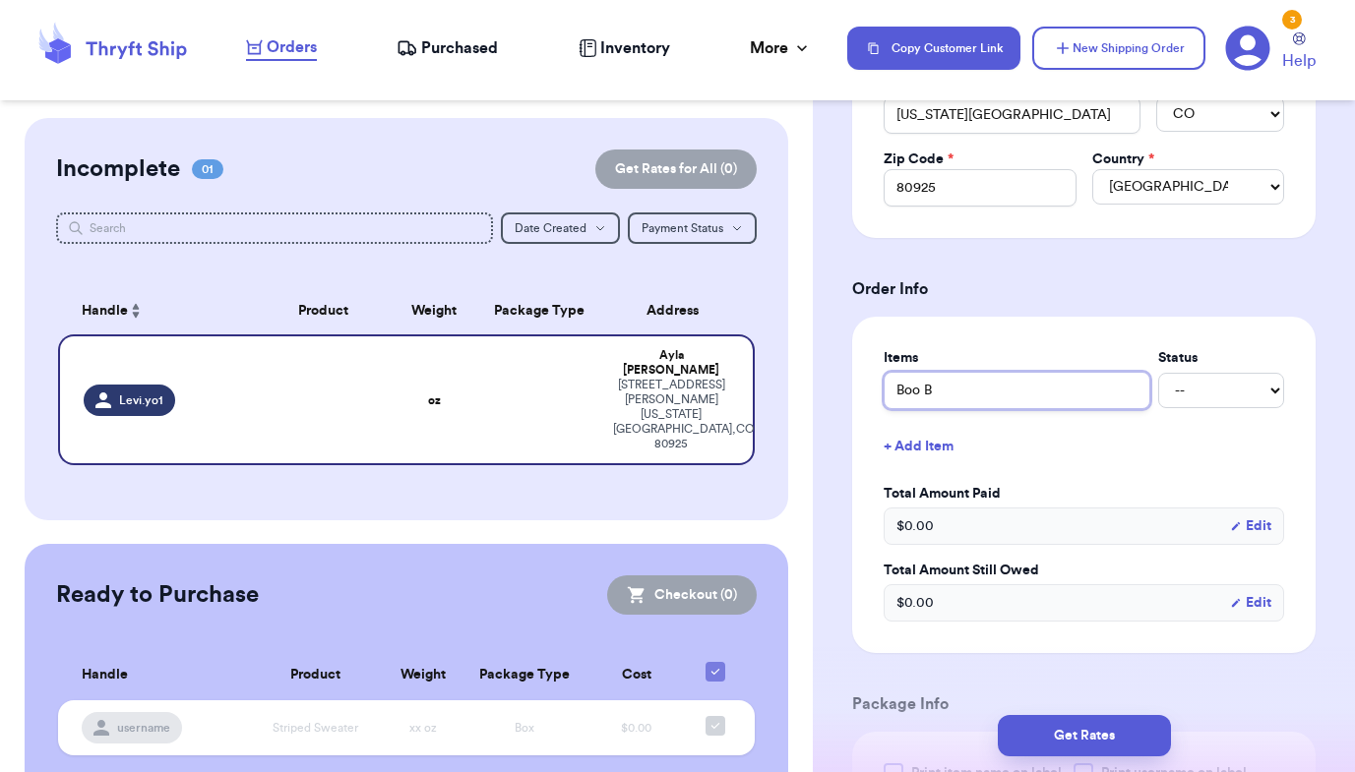
type input "Boo Ba"
click at [1170, 440] on button "+ Add Item" at bounding box center [1084, 446] width 416 height 43
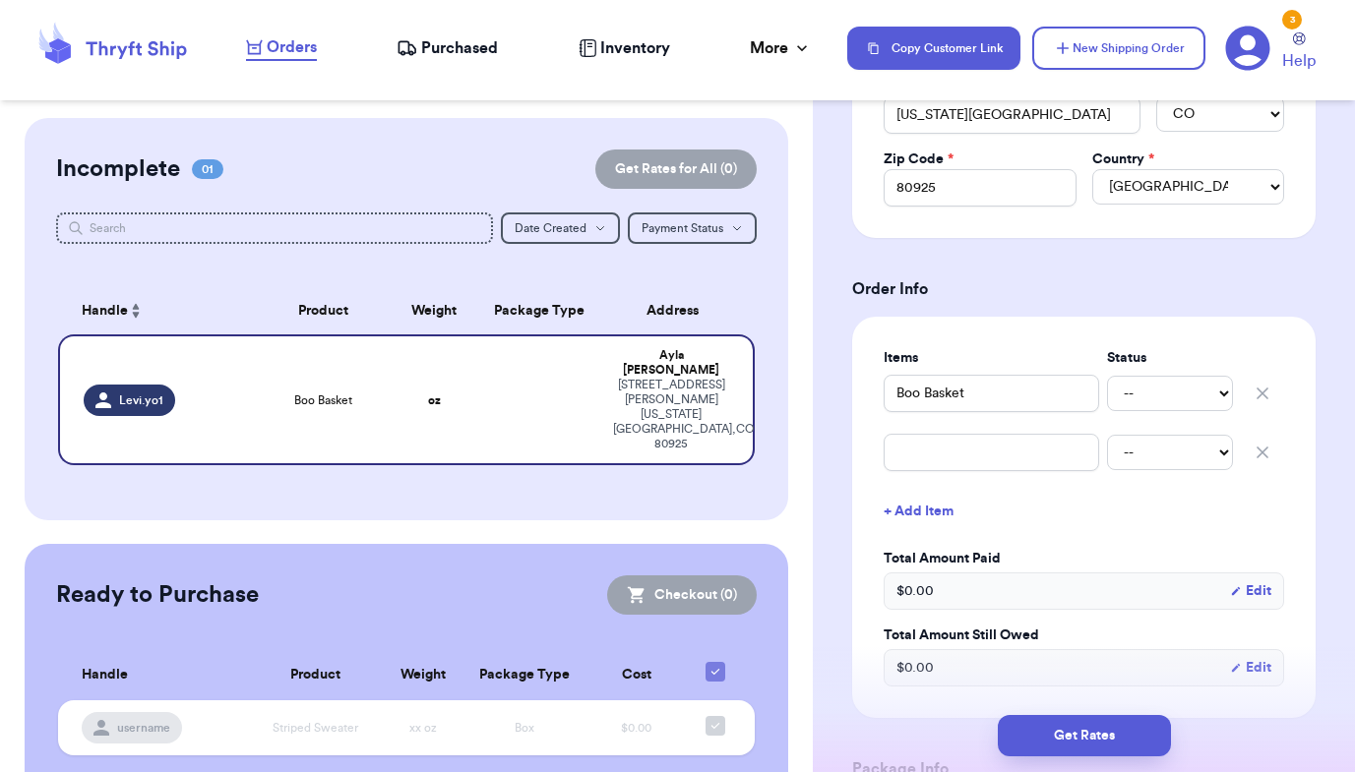
click at [1214, 408] on div "Boo Basket -- Paid Owes" at bounding box center [1084, 393] width 400 height 43
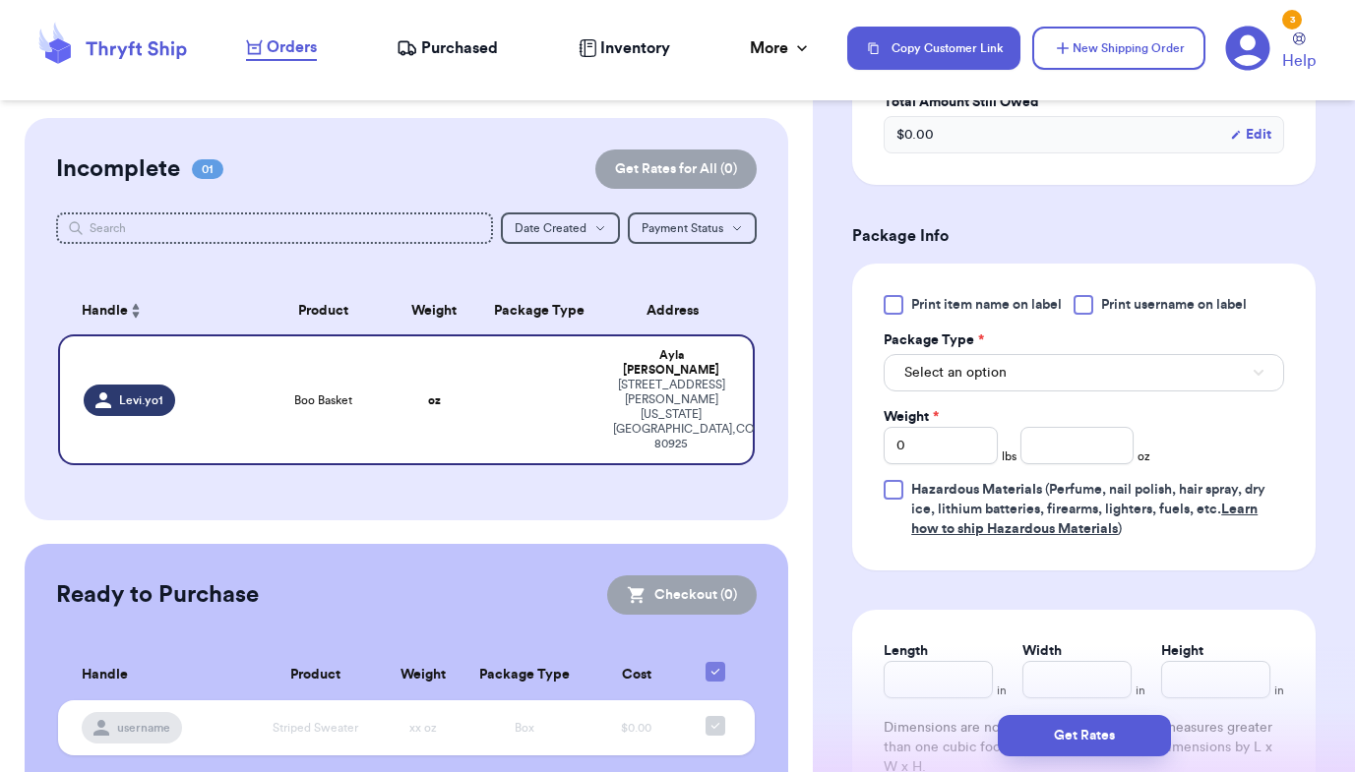
scroll to position [1121, 0]
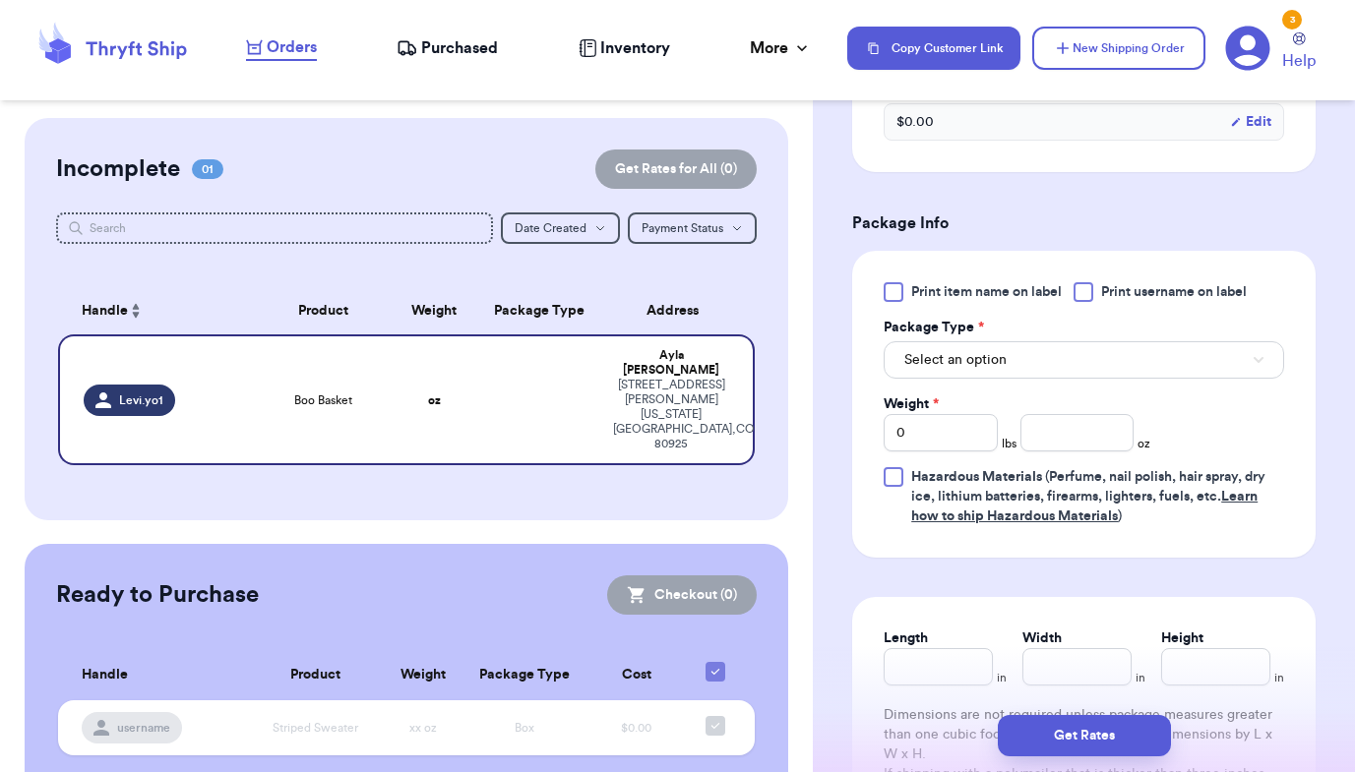
click at [1108, 333] on div "Package Type *" at bounding box center [1084, 328] width 400 height 20
click at [1108, 359] on button "Select an option" at bounding box center [1084, 359] width 400 height 37
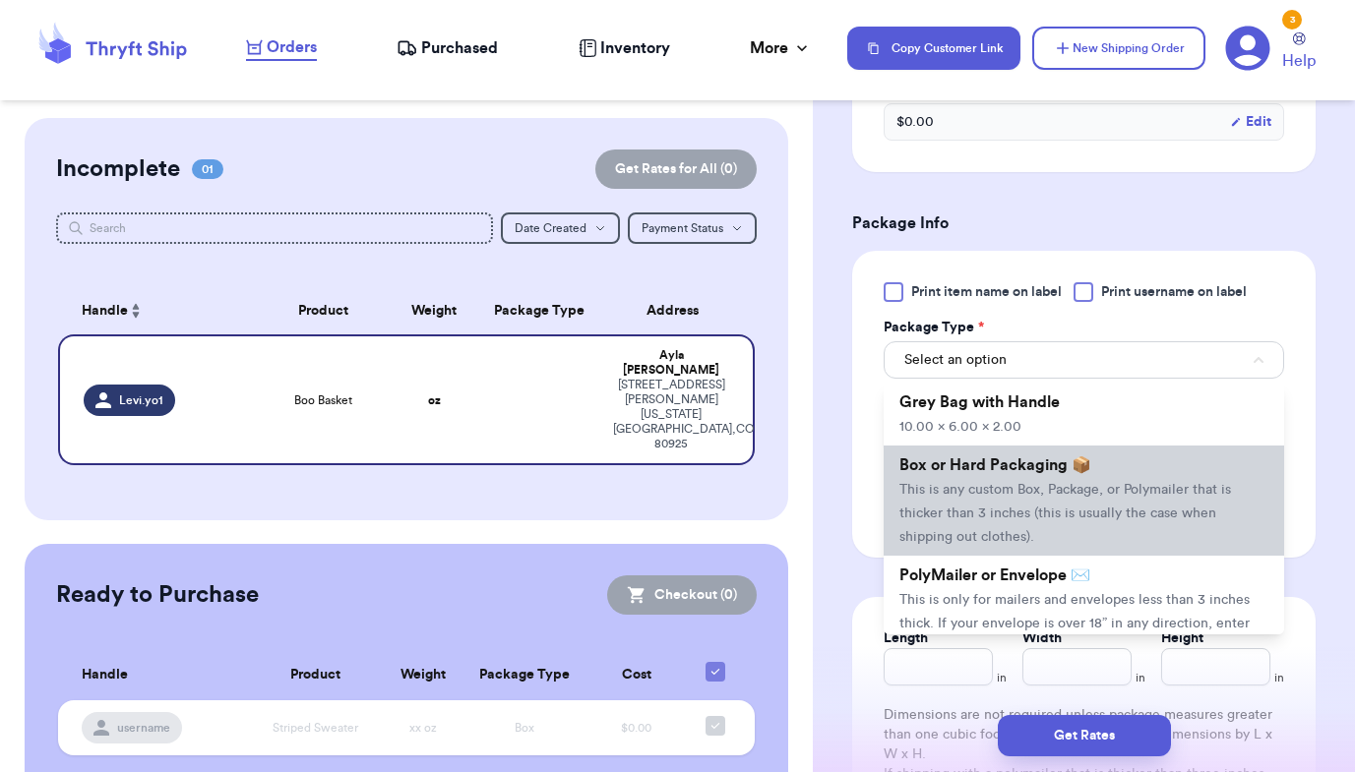
scroll to position [47, 0]
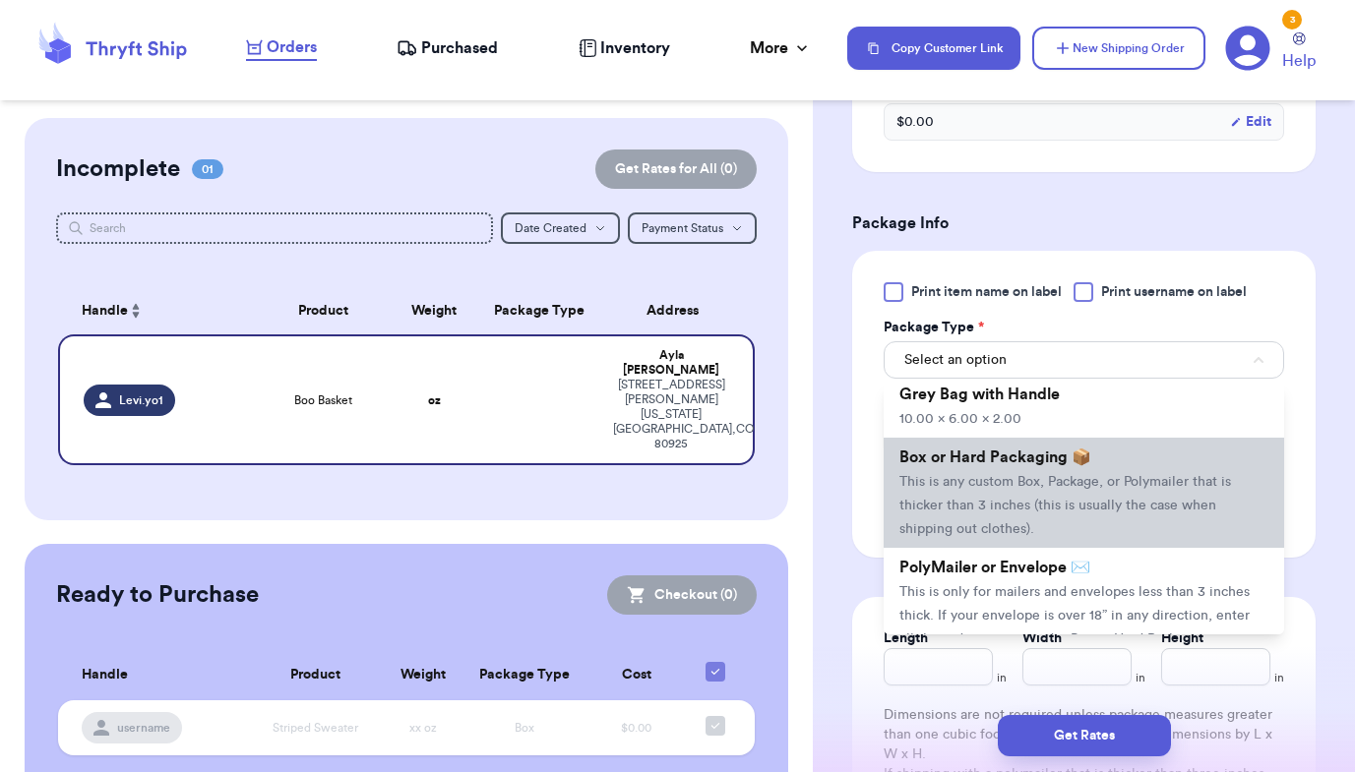
click at [1054, 461] on span "Box or Hard Packaging 📦" at bounding box center [995, 458] width 192 height 16
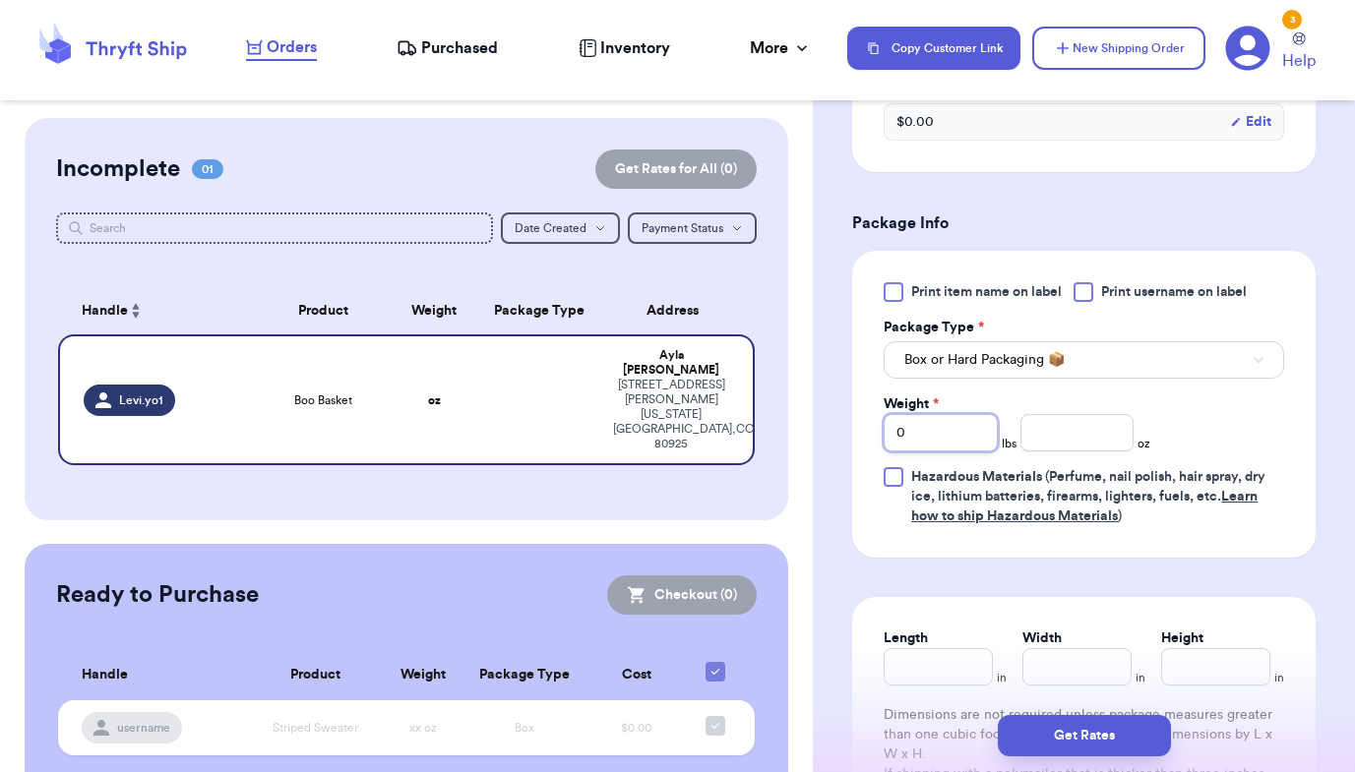
click at [927, 441] on input "0" at bounding box center [941, 432] width 114 height 37
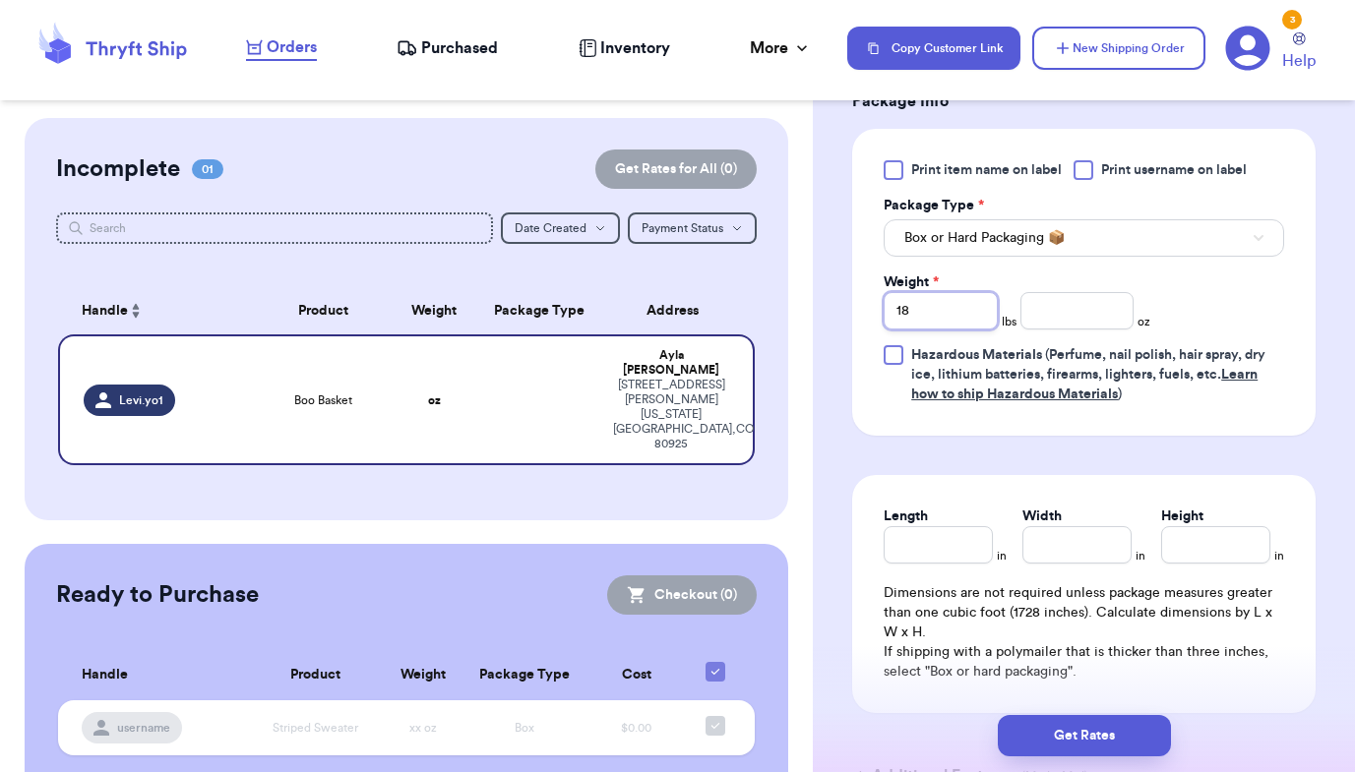
scroll to position [1250, 0]
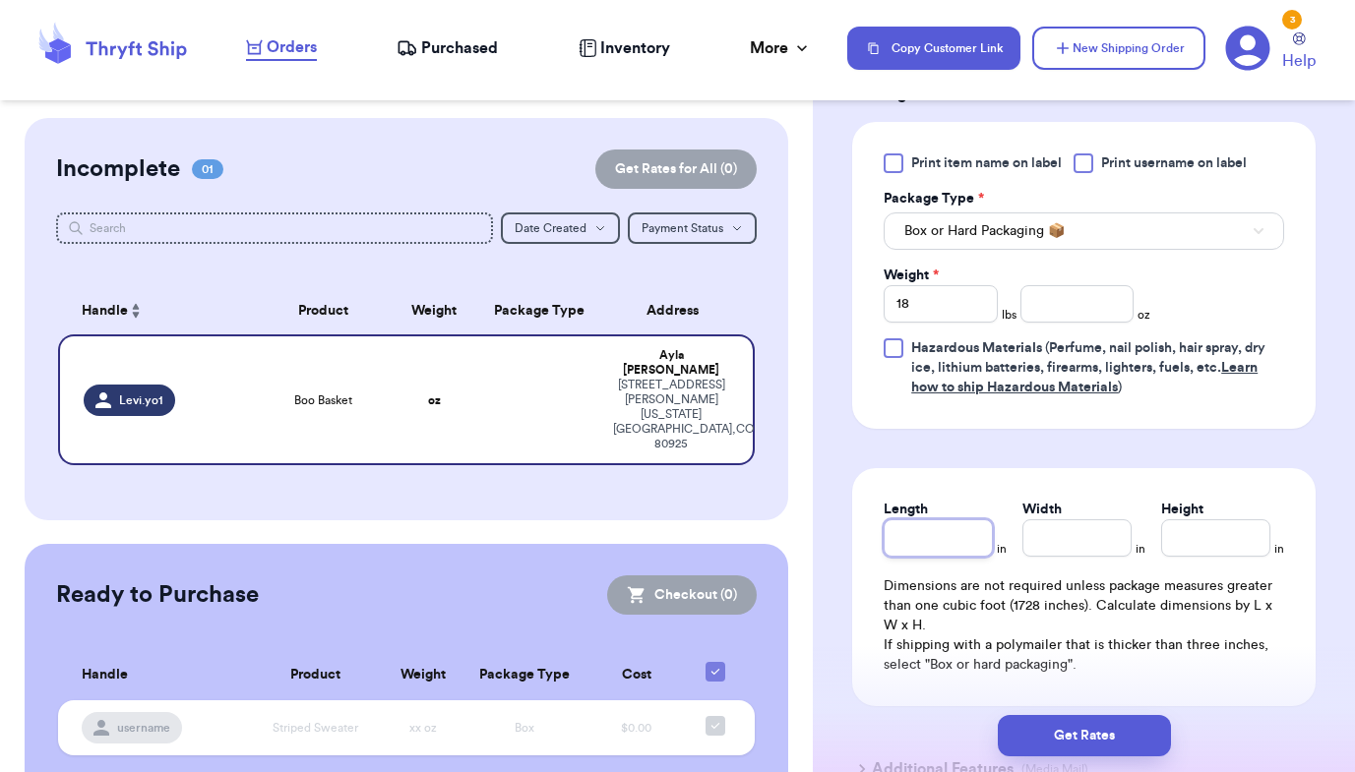
click at [932, 550] on input "Length" at bounding box center [938, 538] width 109 height 37
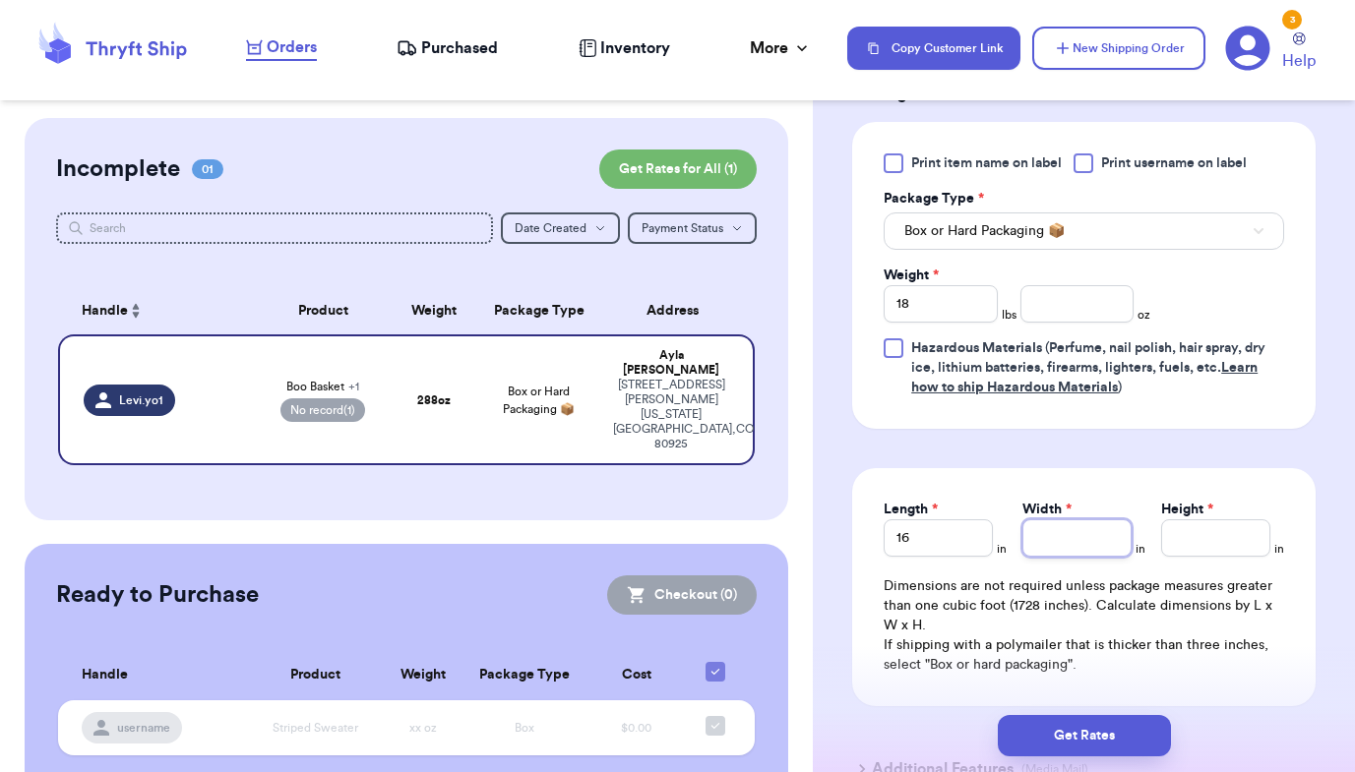
click at [1039, 541] on input "Width *" at bounding box center [1076, 538] width 109 height 37
click at [1233, 542] on input "Height *" at bounding box center [1215, 538] width 109 height 37
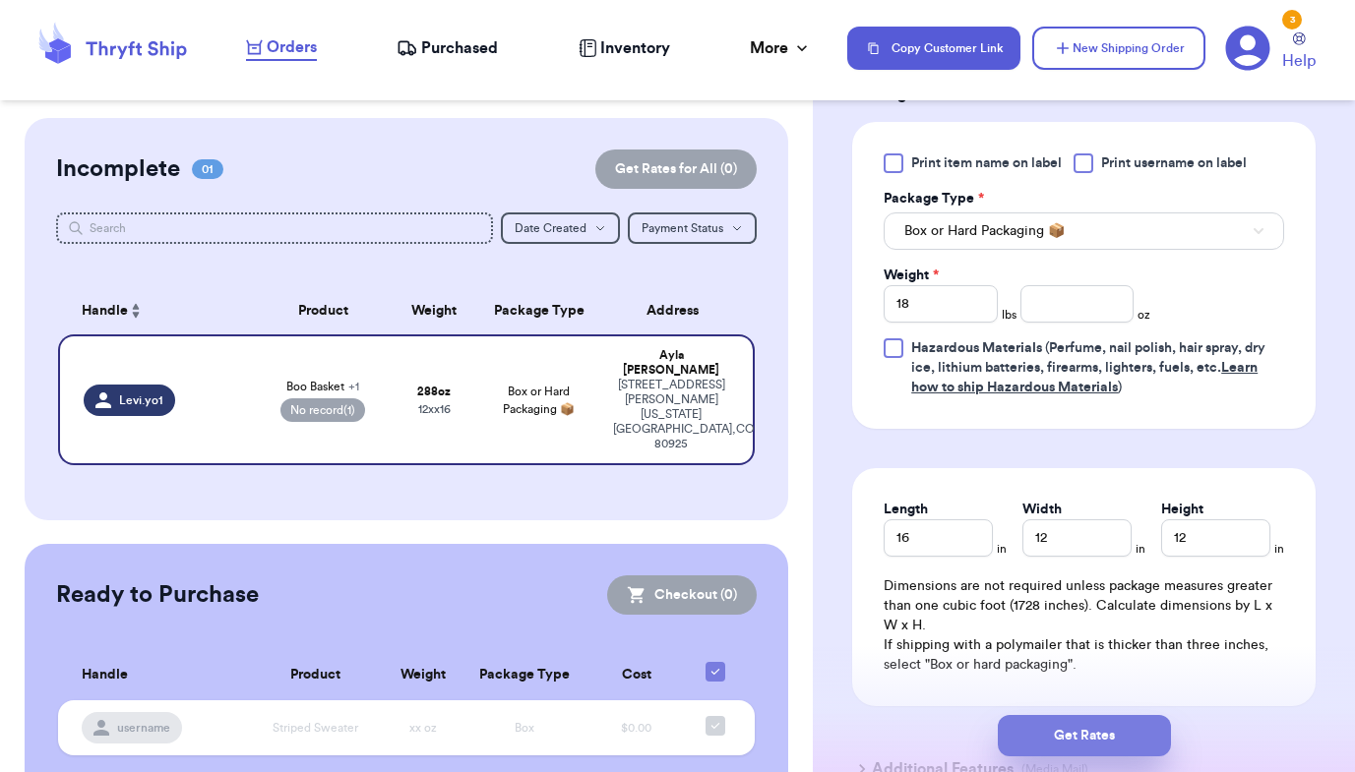
click at [1095, 736] on button "Get Rates" at bounding box center [1084, 735] width 173 height 41
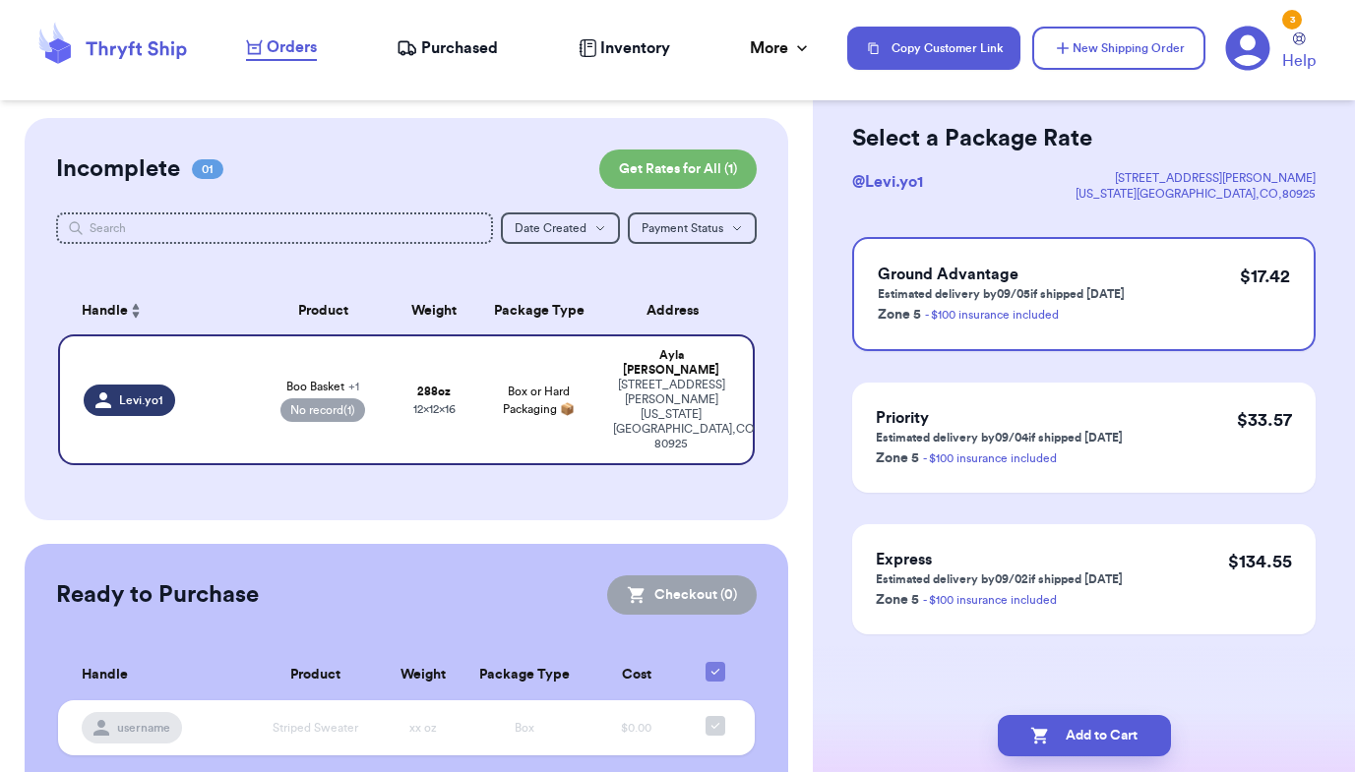
scroll to position [78, 0]
click at [1064, 291] on p "Estimated delivery by 09/05 if shipped [DATE]" at bounding box center [1001, 294] width 247 height 16
click at [1116, 735] on button "Add to Cart" at bounding box center [1084, 735] width 173 height 41
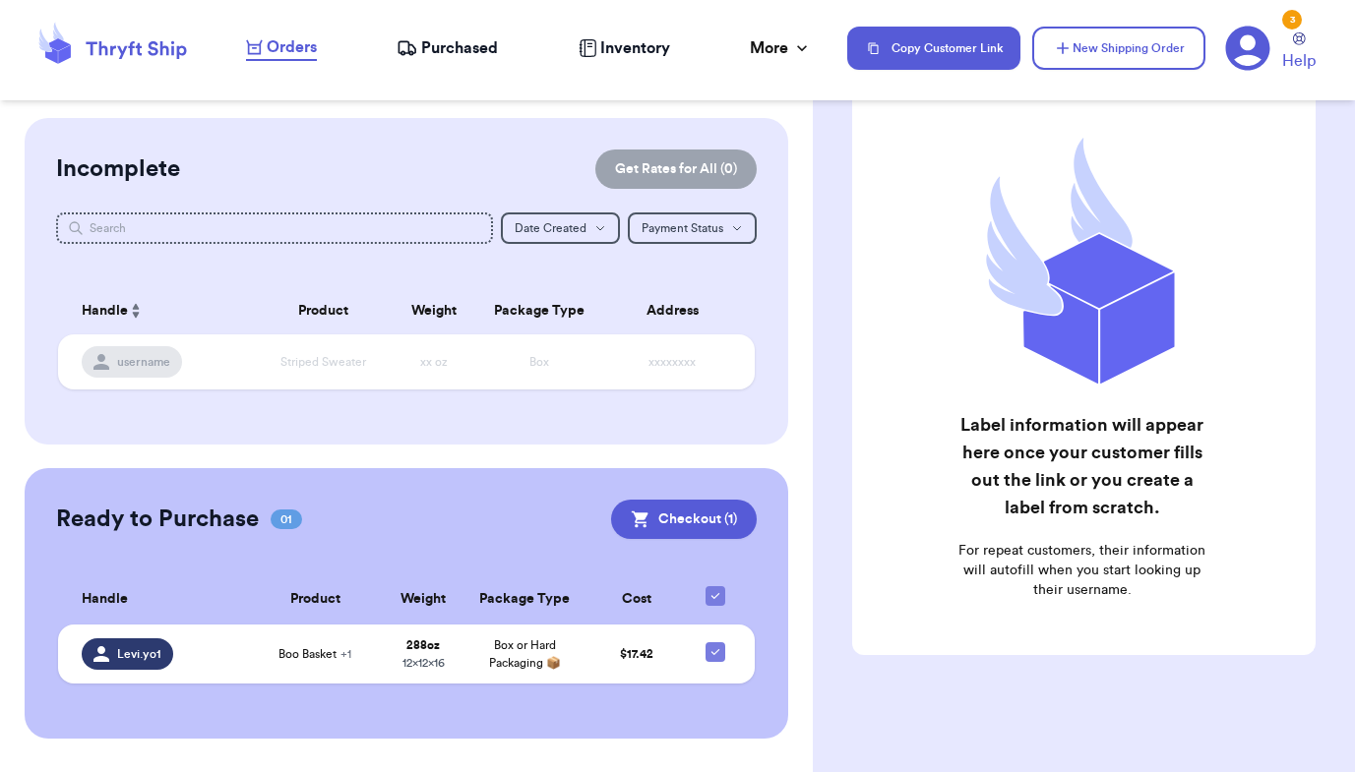
click at [1248, 55] on icon at bounding box center [1247, 48] width 45 height 45
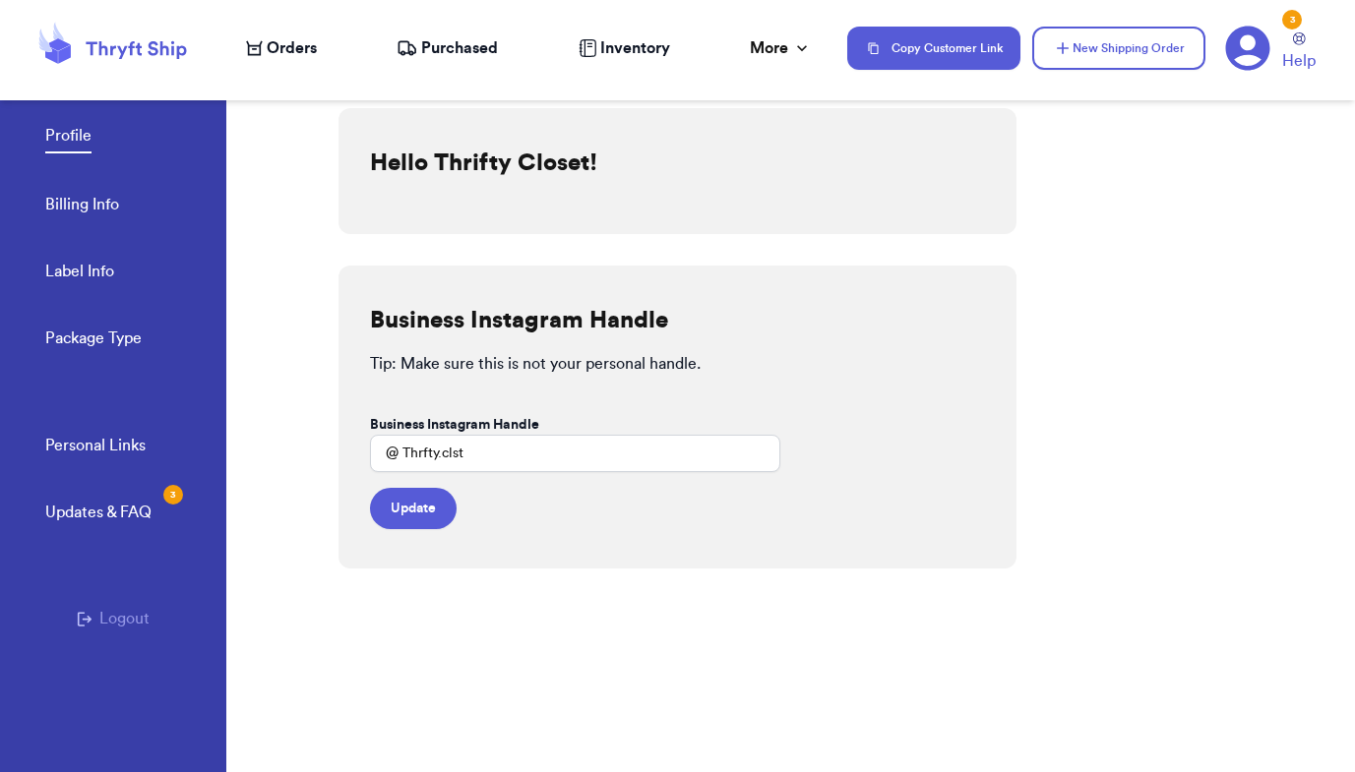
click at [71, 203] on link "Billing Info" at bounding box center [82, 207] width 74 height 28
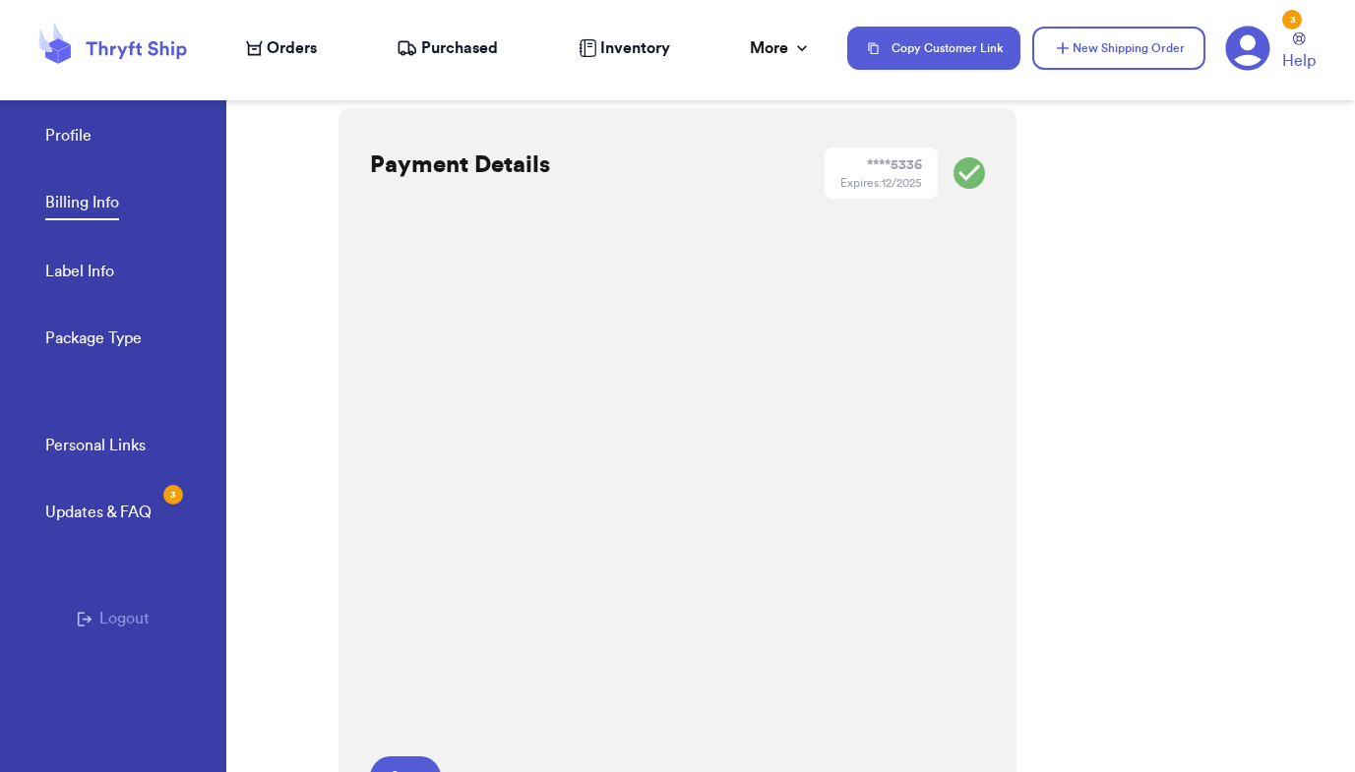
click at [57, 124] on link "Profile" at bounding box center [68, 138] width 46 height 28
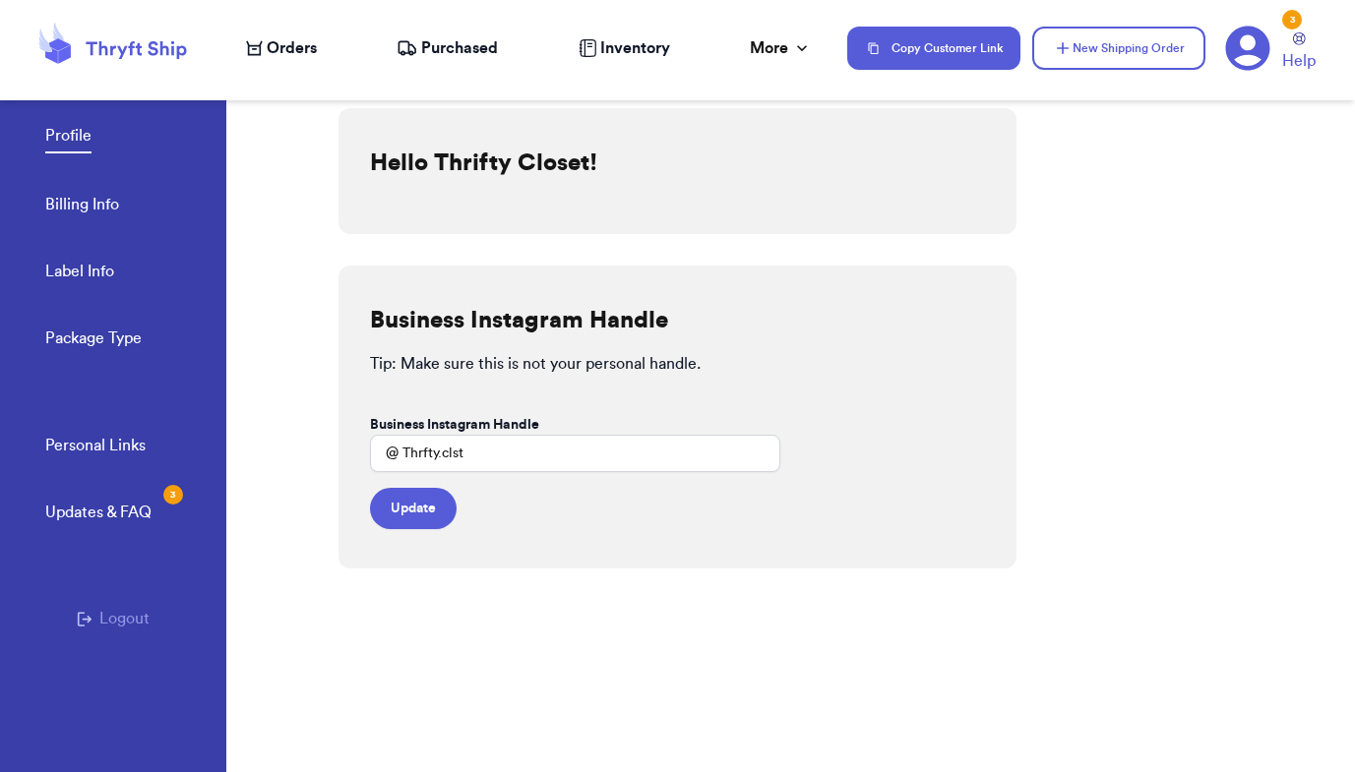
click at [82, 209] on link "Billing Info" at bounding box center [82, 207] width 74 height 28
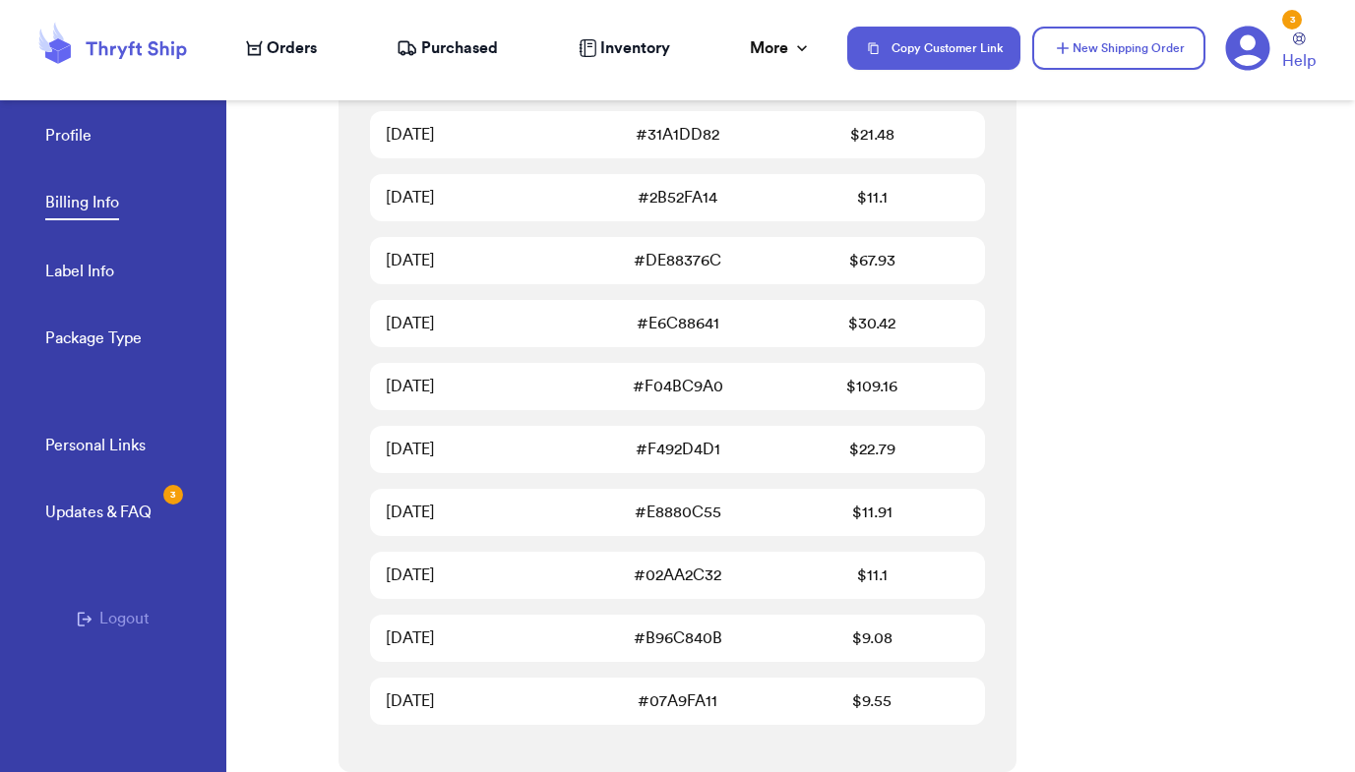
scroll to position [1757, 0]
click at [912, 398] on div "$ 109.16" at bounding box center [871, 387] width 195 height 24
click at [858, 387] on div "$ 109.16" at bounding box center [871, 387] width 195 height 24
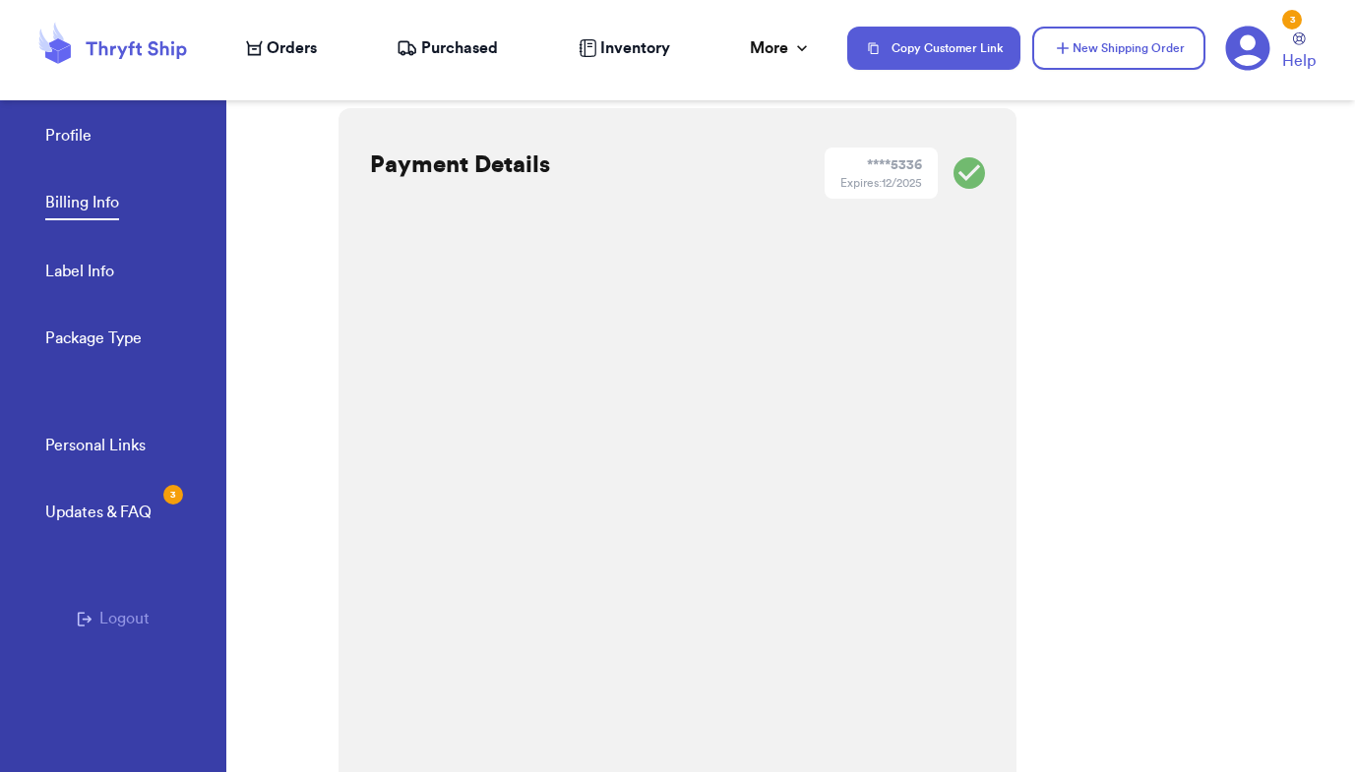
scroll to position [427, 0]
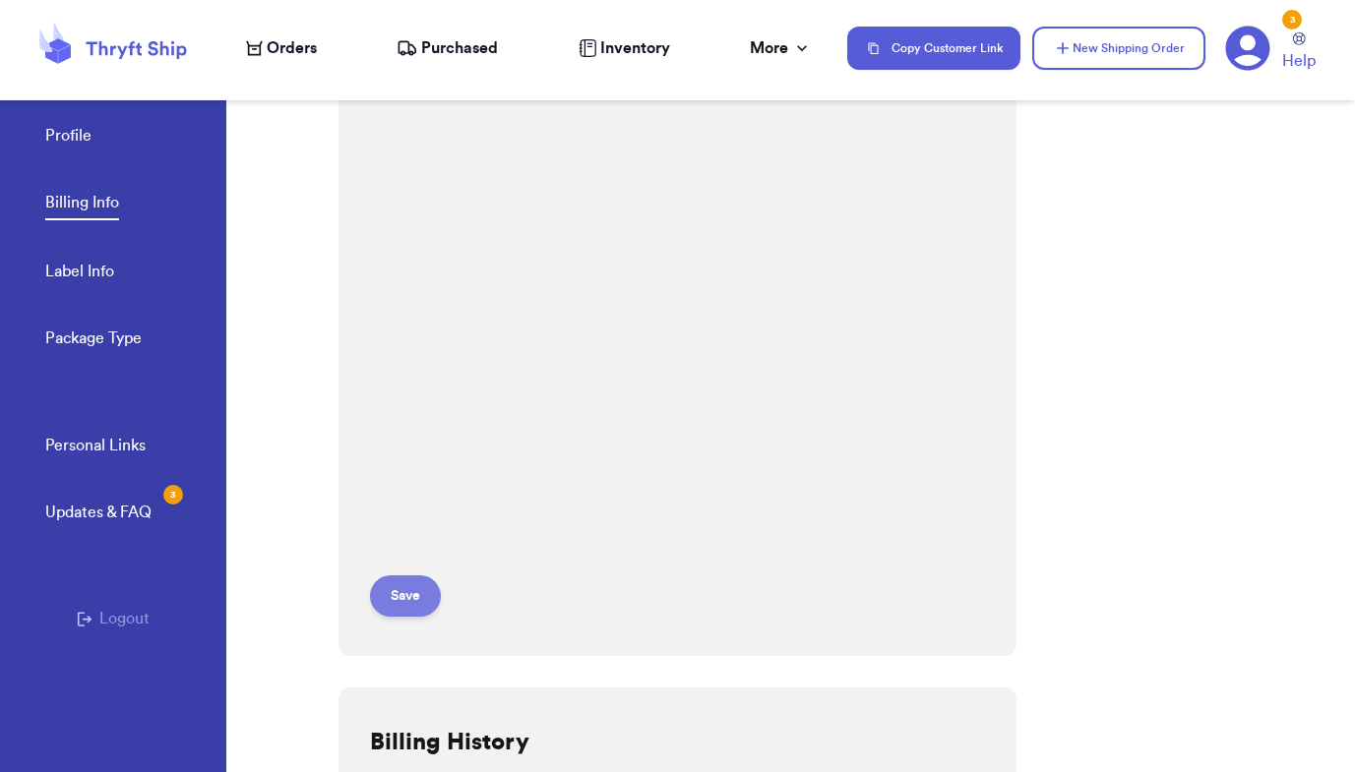
click at [413, 593] on button "Save" at bounding box center [405, 596] width 71 height 41
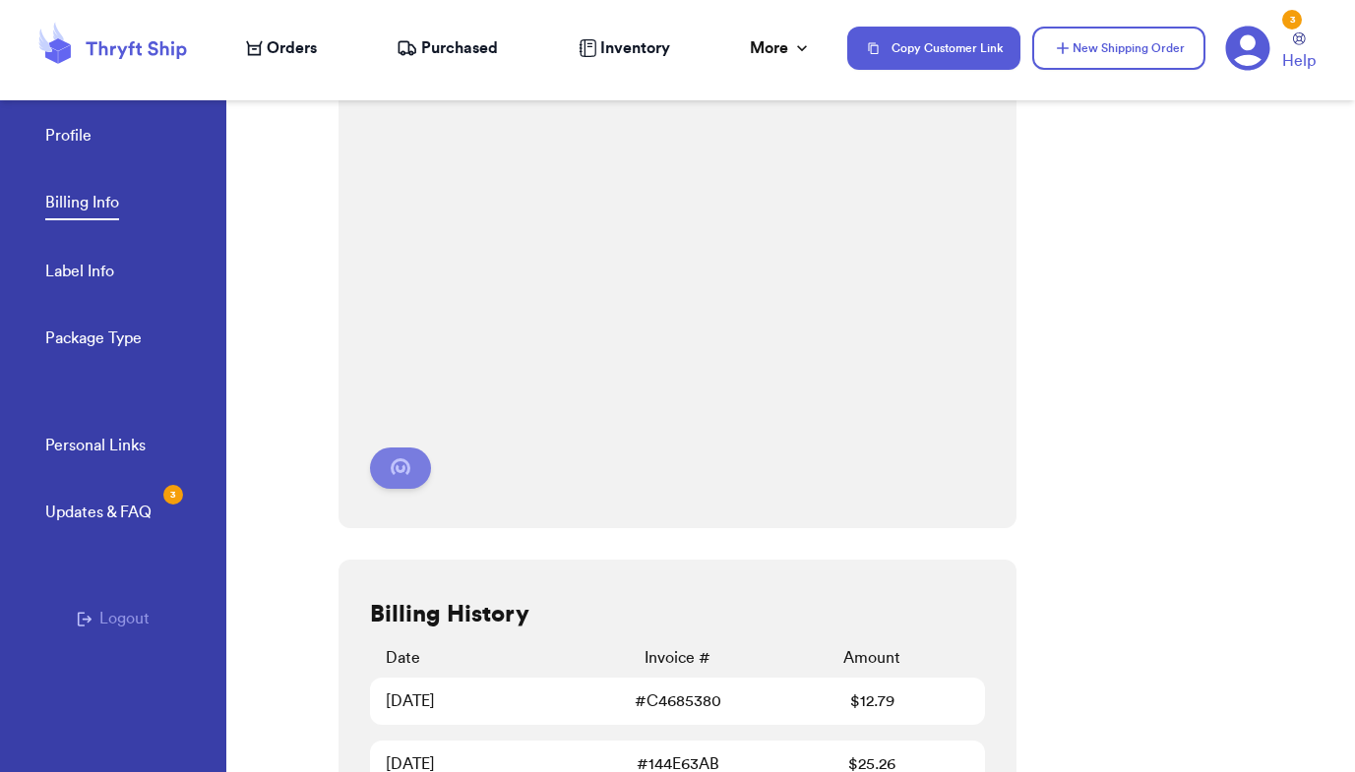
scroll to position [613, 0]
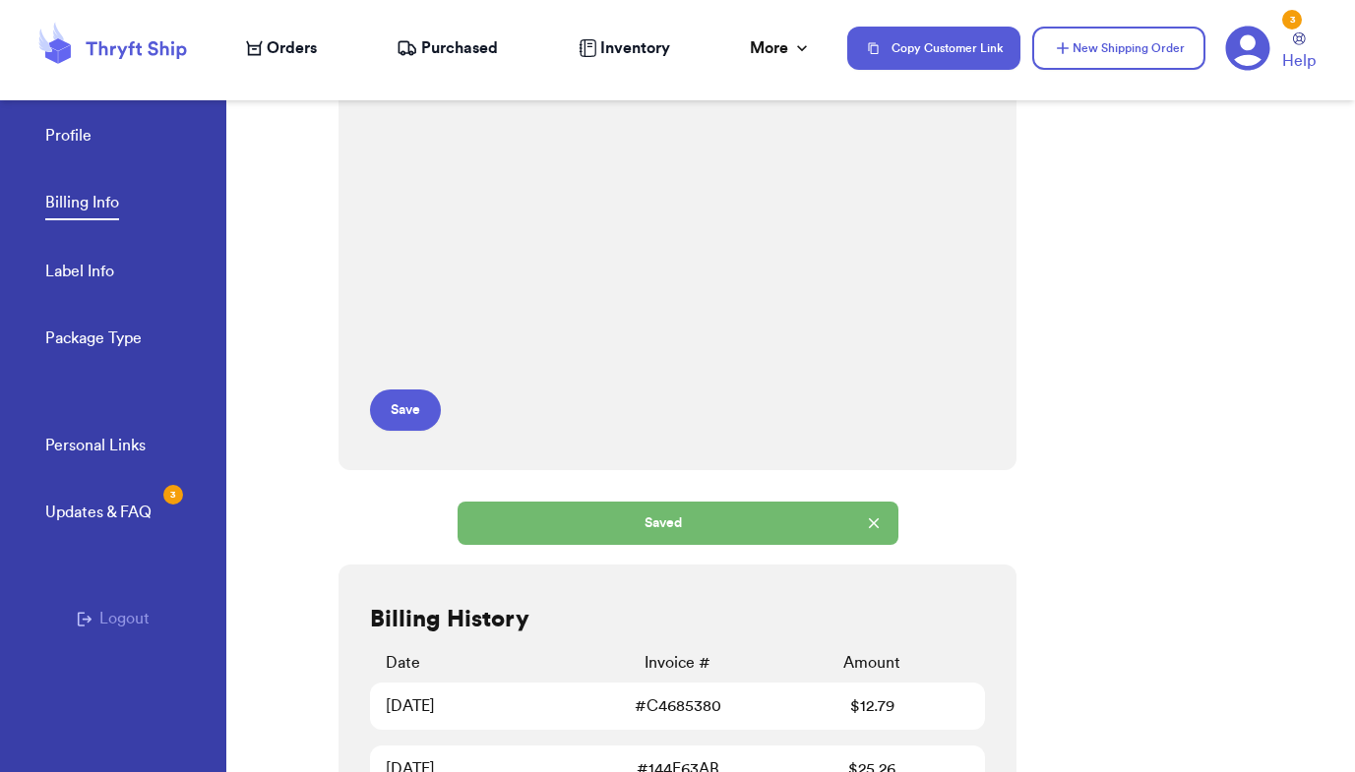
click at [1290, 18] on div "3" at bounding box center [1292, 20] width 20 height 20
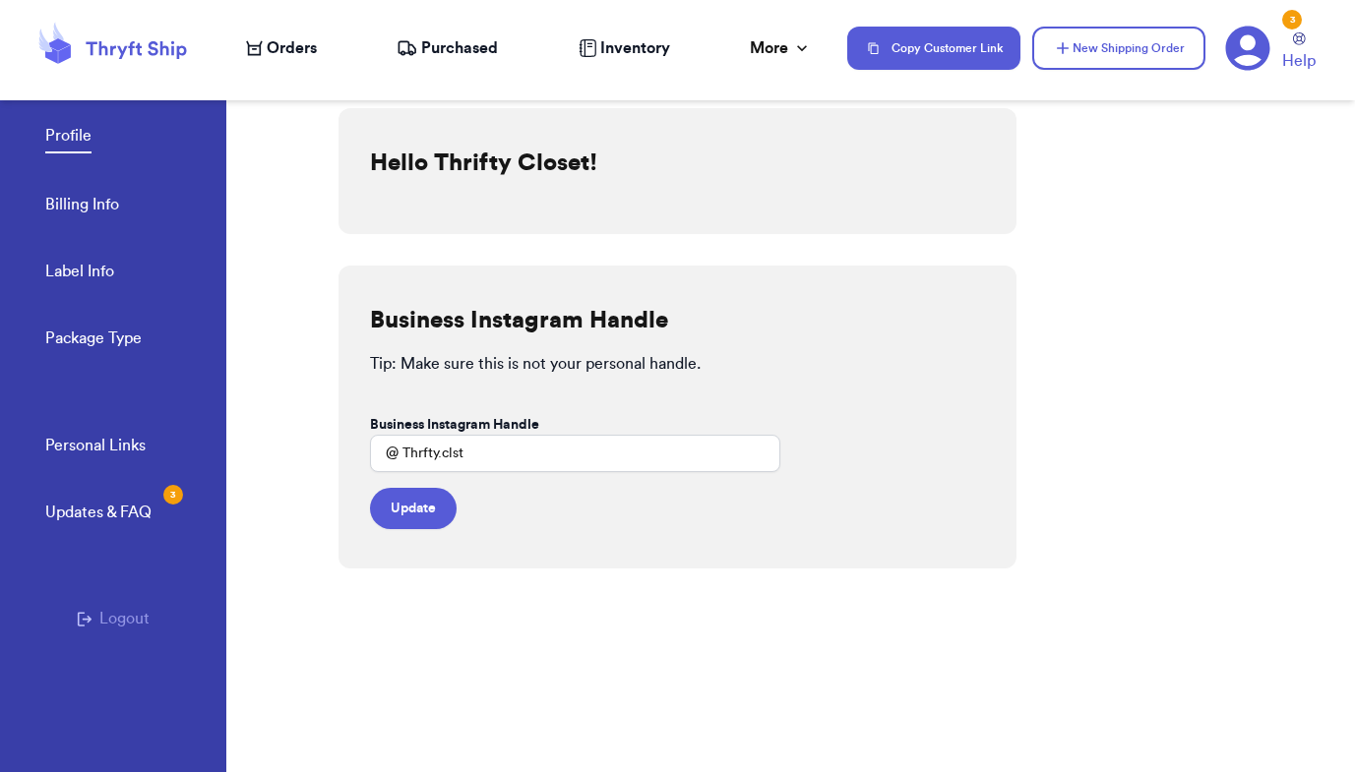
click at [260, 52] on icon at bounding box center [254, 48] width 17 height 15
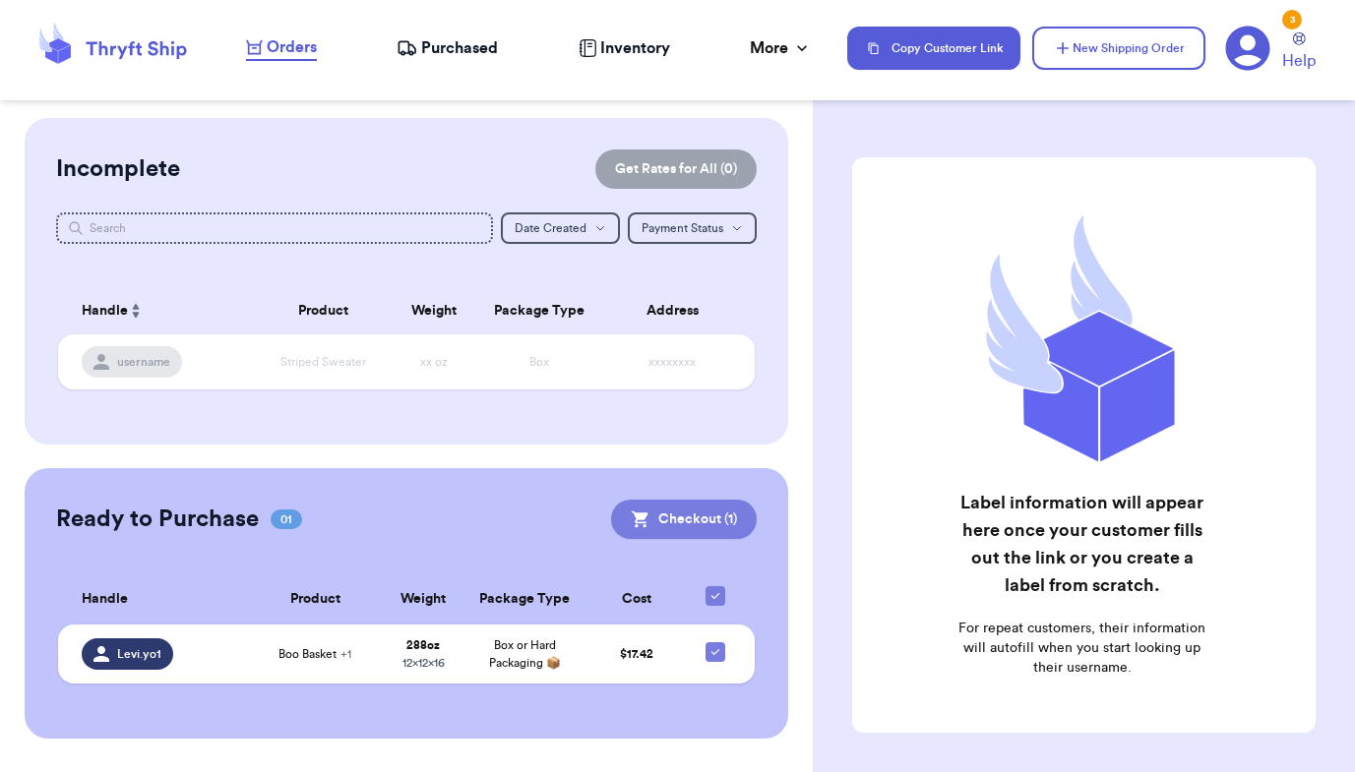
click at [710, 524] on button "Checkout ( 1 )" at bounding box center [684, 519] width 146 height 39
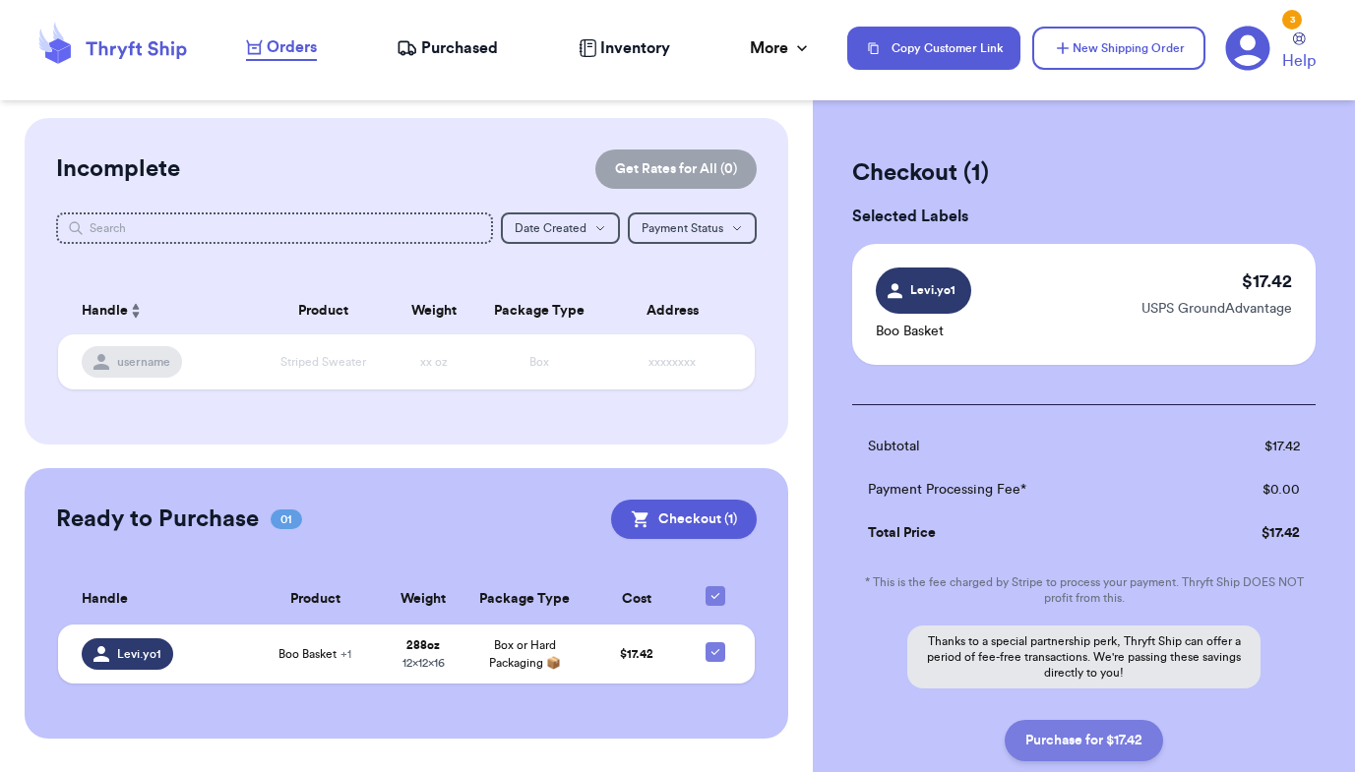
click at [1089, 744] on button "Purchase for $17.42" at bounding box center [1084, 740] width 158 height 41
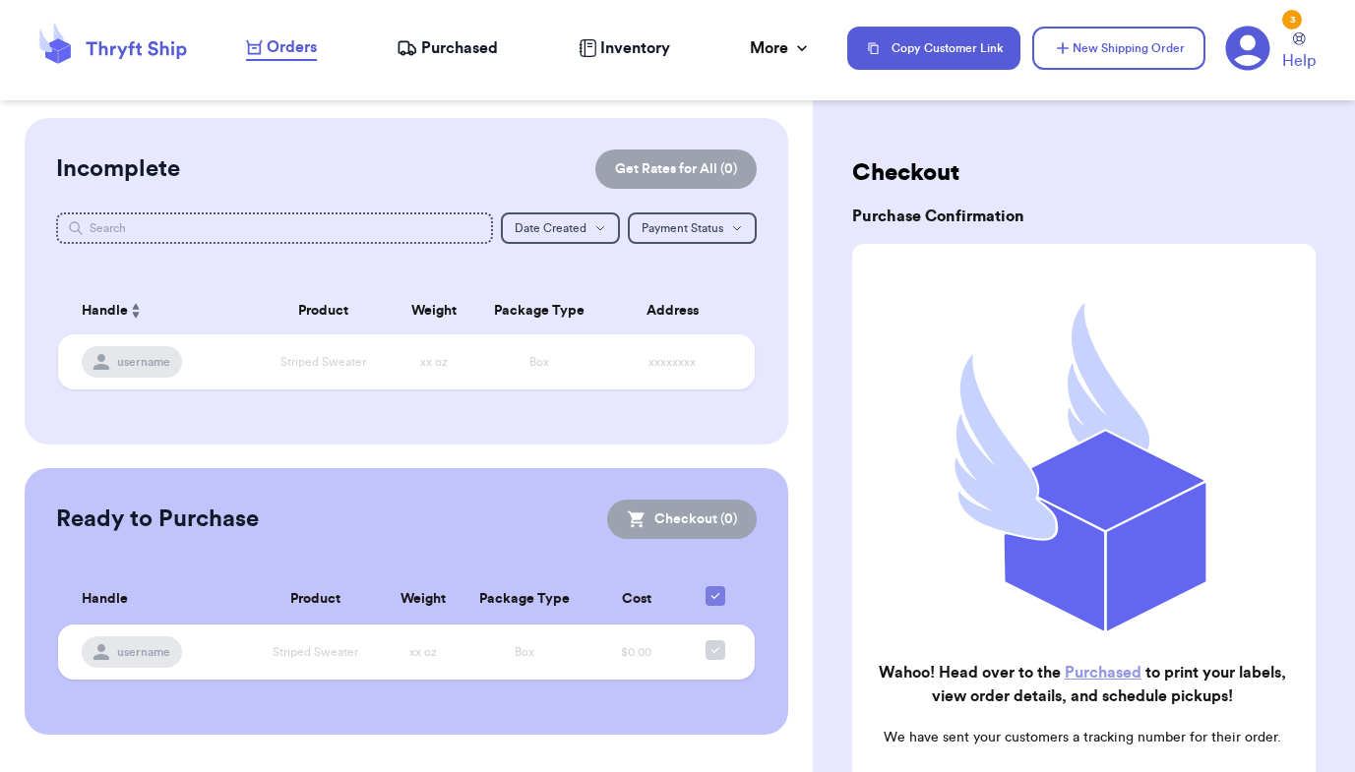
click at [462, 38] on span "Purchased" at bounding box center [459, 48] width 77 height 24
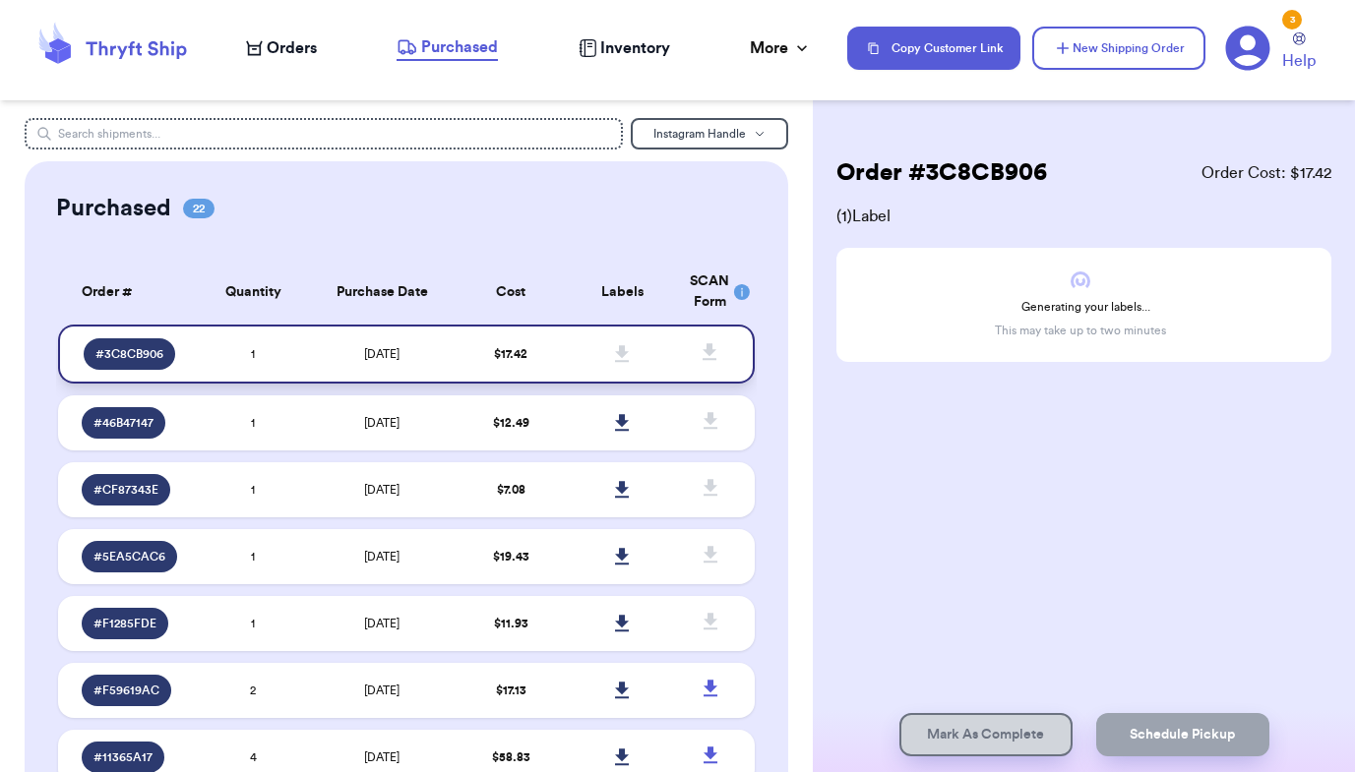
click at [128, 359] on span "# 3C8CB906" at bounding box center [129, 354] width 68 height 16
click at [524, 360] on span "$ 17.42" at bounding box center [510, 354] width 33 height 12
click at [623, 362] on icon at bounding box center [622, 353] width 14 height 17
click at [847, 446] on div "Order # 3C8CB906 Order Cost: $ 17.42 ( 1 ) Label Generating your labels... This…" at bounding box center [1084, 318] width 542 height 401
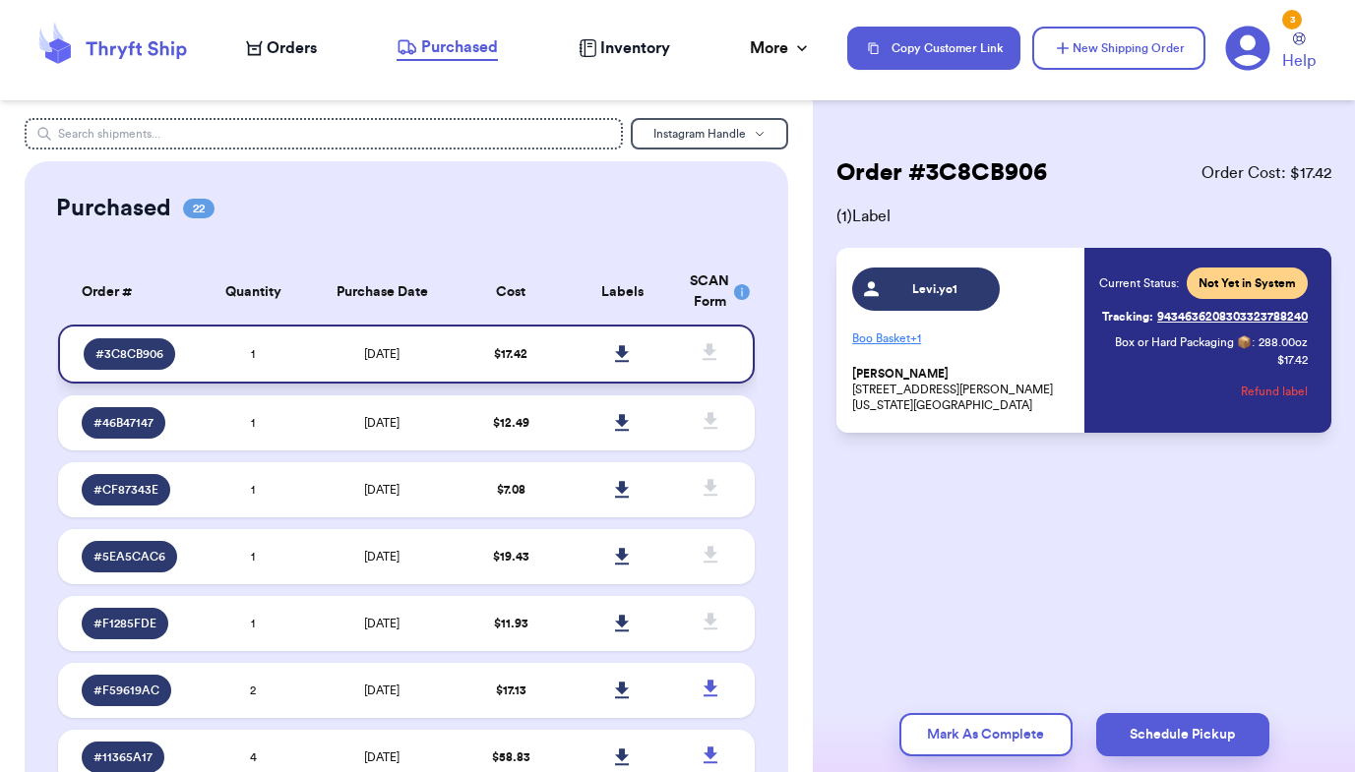
click at [622, 362] on icon at bounding box center [622, 353] width 14 height 17
